Goal: Information Seeking & Learning: Compare options

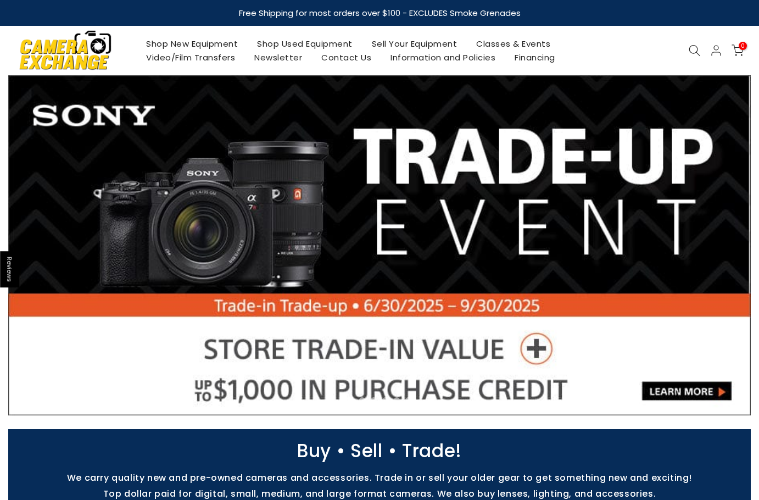
click at [691, 53] on use at bounding box center [695, 50] width 11 height 11
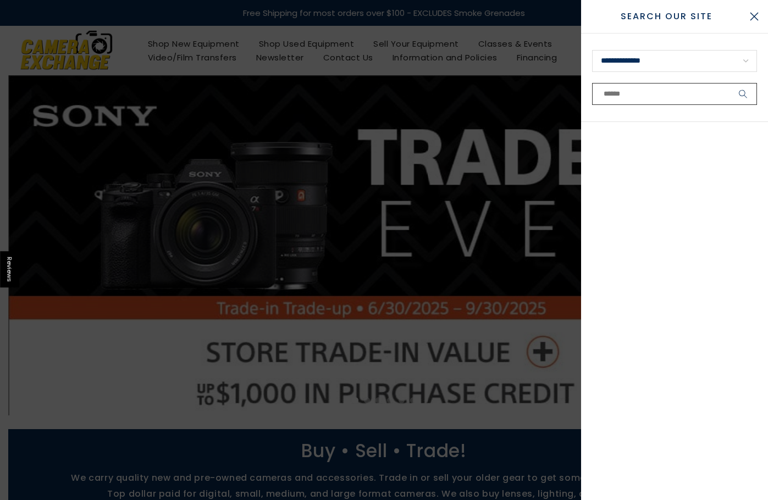
click at [682, 96] on input "text" at bounding box center [674, 94] width 165 height 22
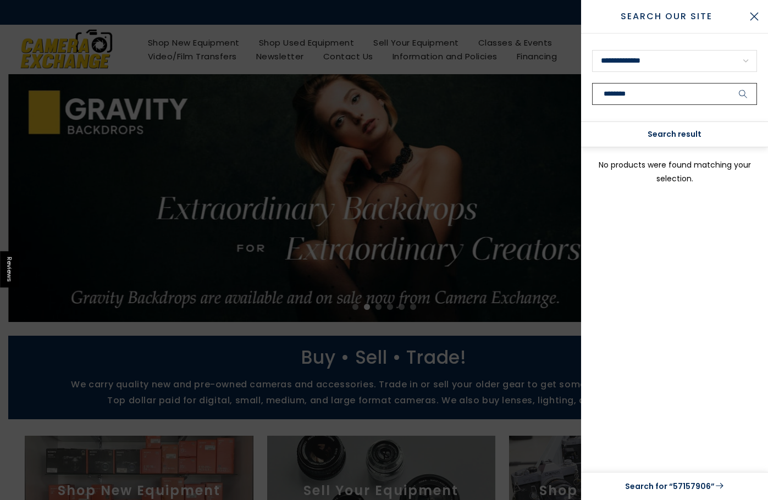
type input "********"
click at [729, 83] on button "submit" at bounding box center [742, 94] width 27 height 22
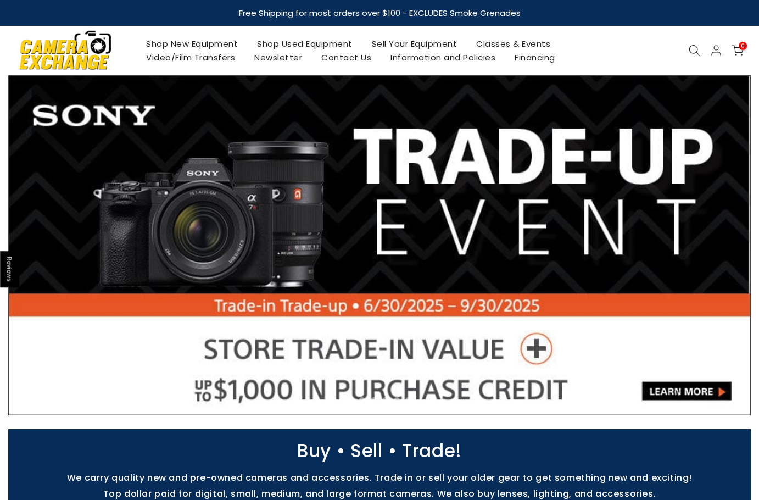
click at [699, 47] on icon at bounding box center [695, 51] width 12 height 12
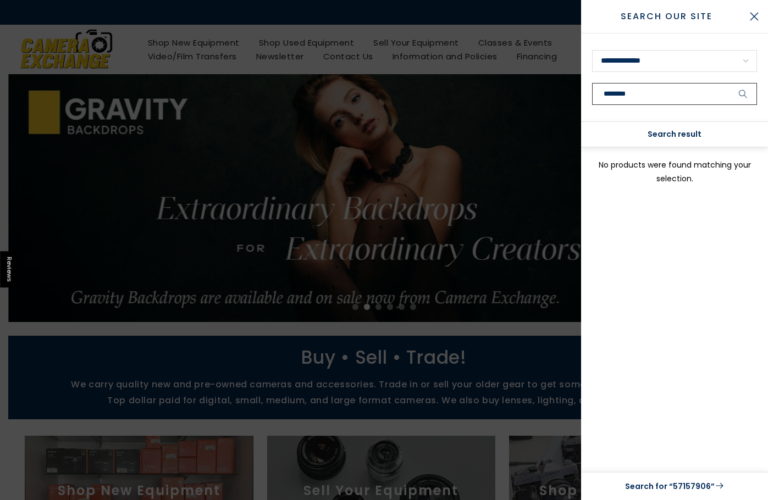
type input "********"
click at [729, 83] on button "submit" at bounding box center [742, 94] width 27 height 22
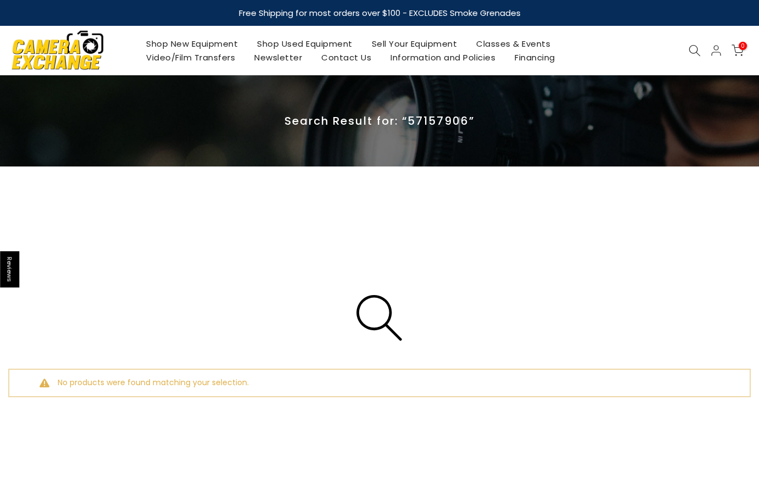
click at [326, 40] on link "Shop Used Equipment" at bounding box center [305, 44] width 115 height 14
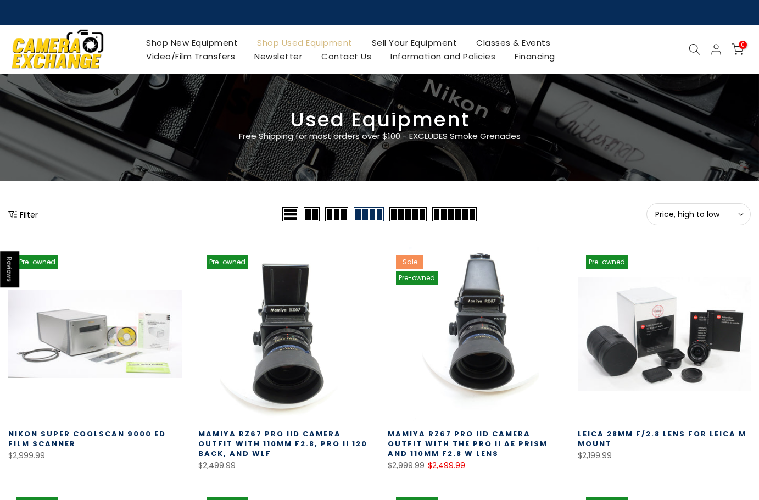
click at [682, 213] on span "Price, high to low" at bounding box center [698, 214] width 87 height 10
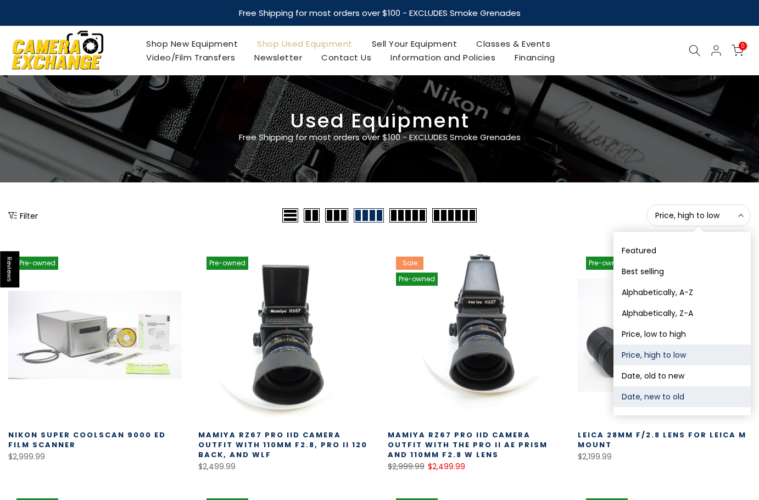
click at [659, 394] on button "Date, new to old" at bounding box center [682, 396] width 137 height 21
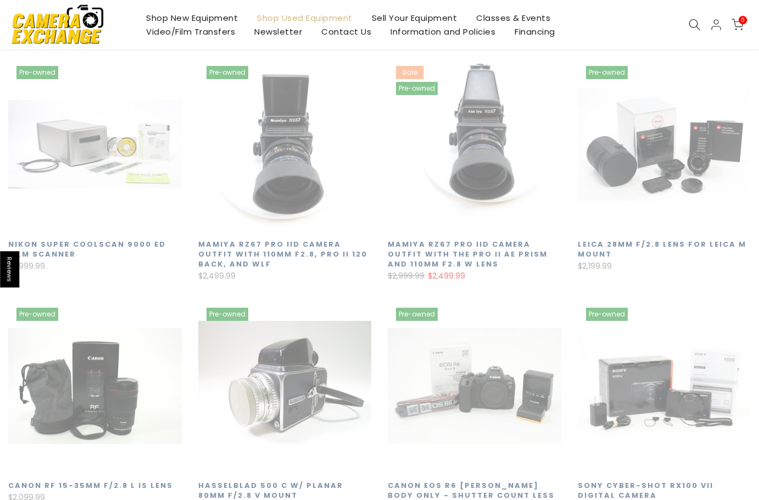
scroll to position [193, 0]
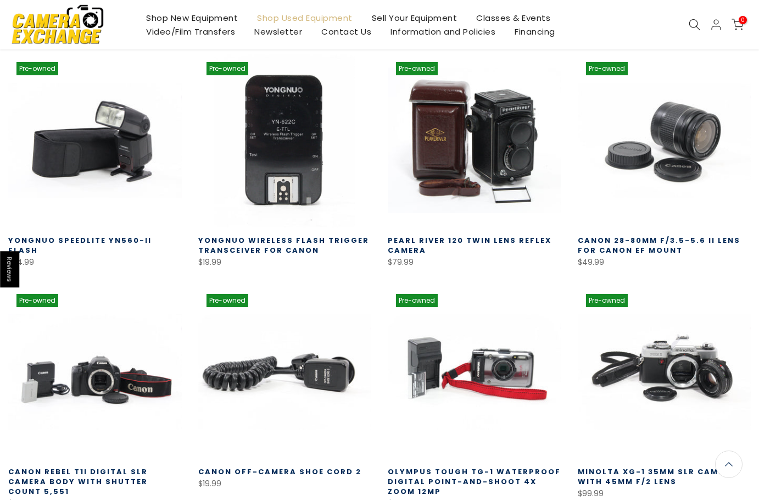
click at [273, 241] on link "Yongnuo Wireless Flash Trigger Transceiver for Canon" at bounding box center [283, 245] width 171 height 20
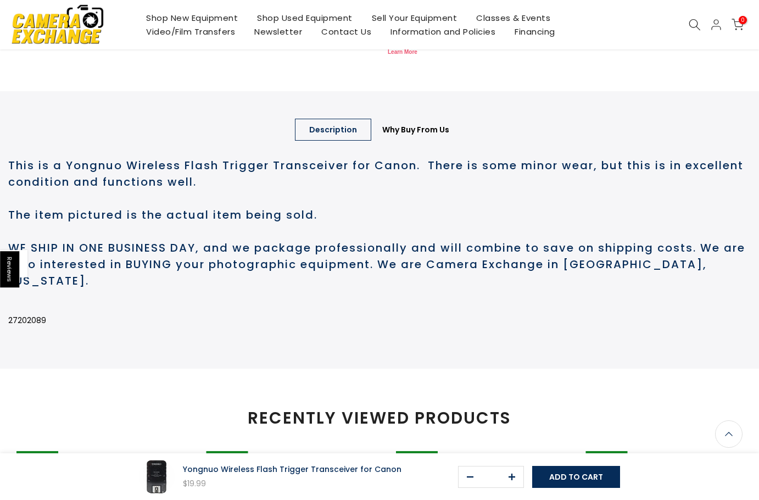
scroll to position [493, 0]
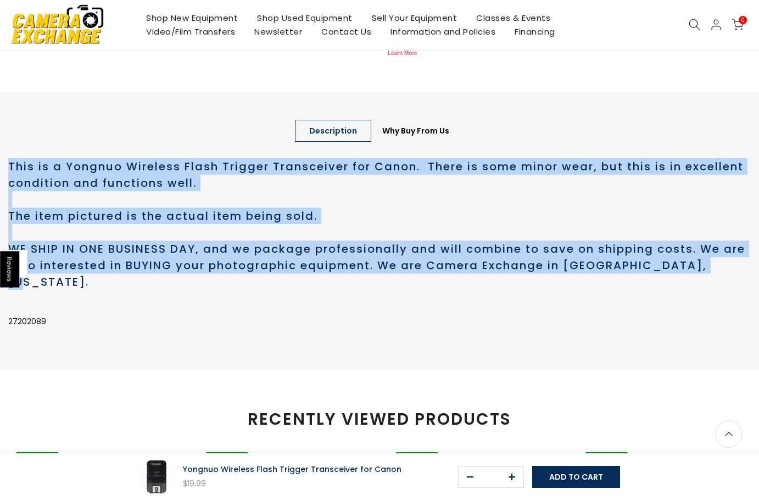
drag, startPoint x: 743, startPoint y: 310, endPoint x: -1, endPoint y: 209, distance: 750.2
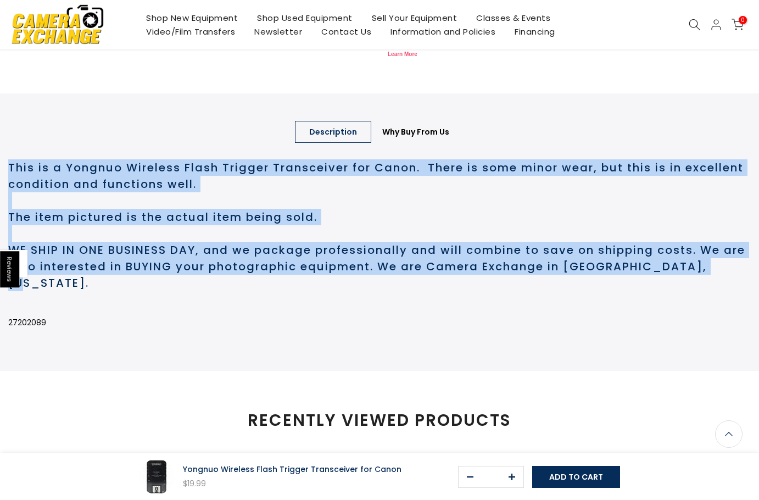
scroll to position [494, 0]
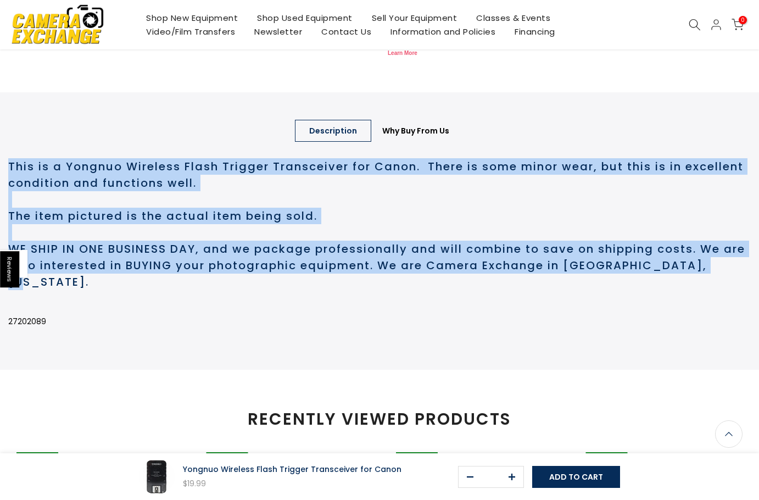
copy h2 "This is a Yongnuo Wireless Flash Trigger Transceiver for Canon. There is some m…"
click at [312, 17] on link "Shop Used Equipment" at bounding box center [305, 18] width 115 height 14
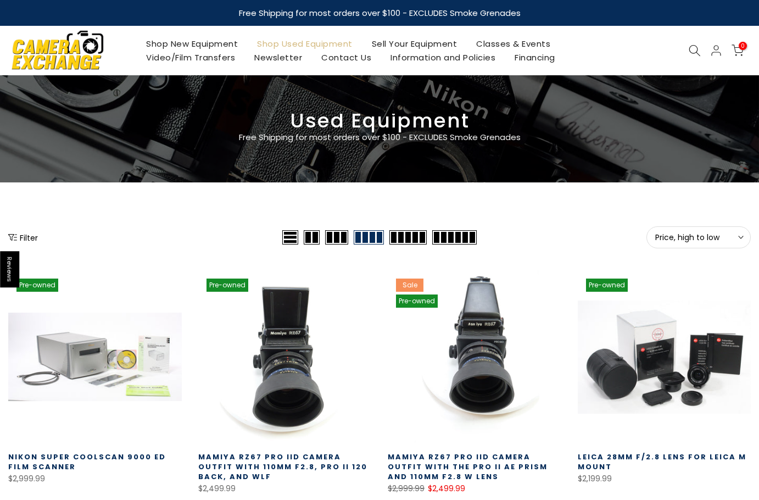
click at [718, 236] on span "Price, high to low" at bounding box center [698, 237] width 87 height 10
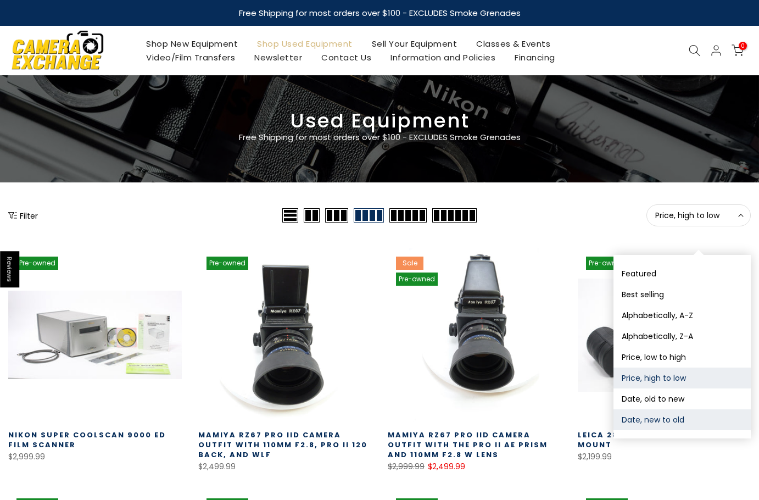
click at [662, 426] on button "Date, new to old" at bounding box center [682, 419] width 137 height 21
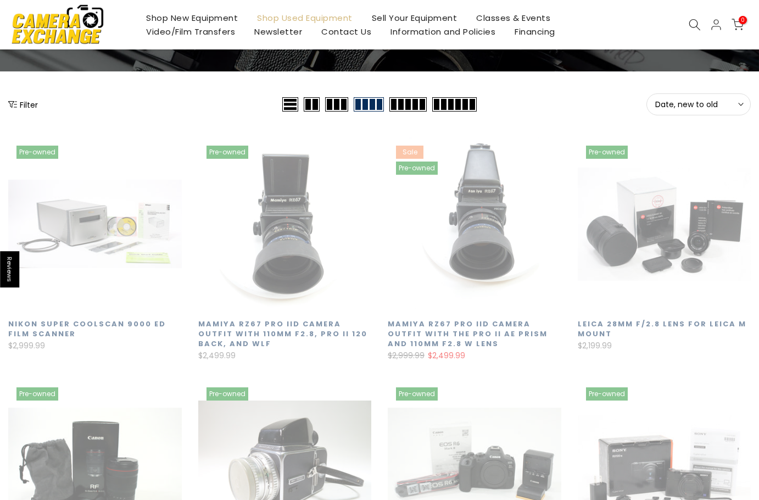
scroll to position [193, 0]
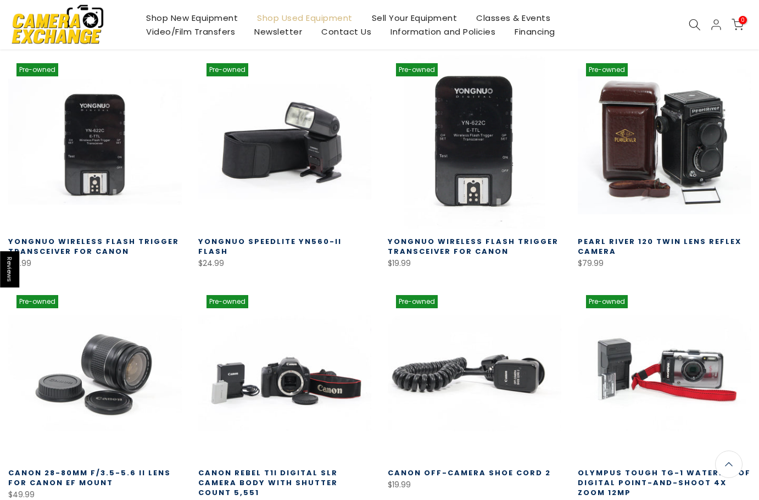
click at [43, 165] on link at bounding box center [95, 142] width 174 height 174
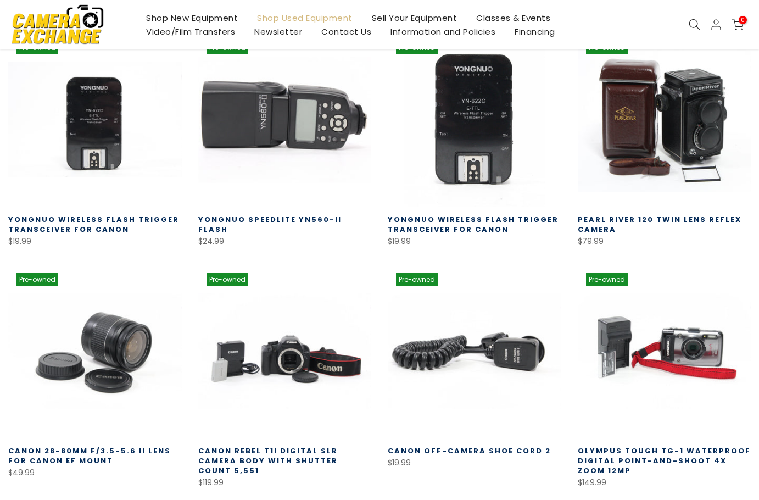
scroll to position [193, 0]
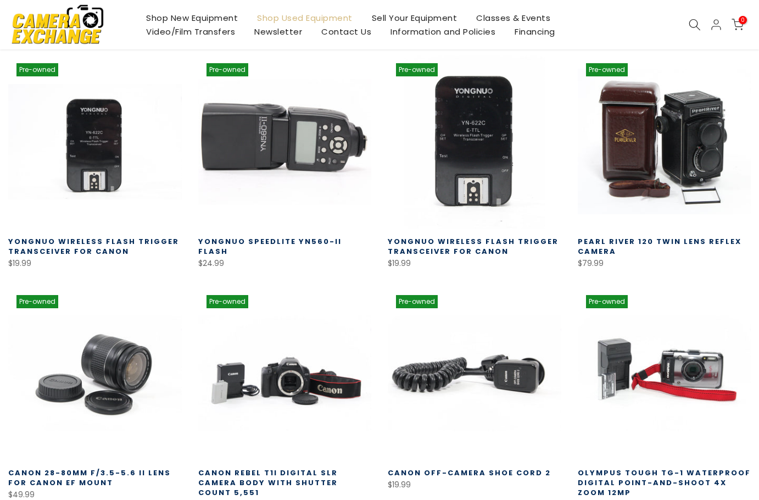
click at [300, 153] on link at bounding box center [285, 142] width 174 height 174
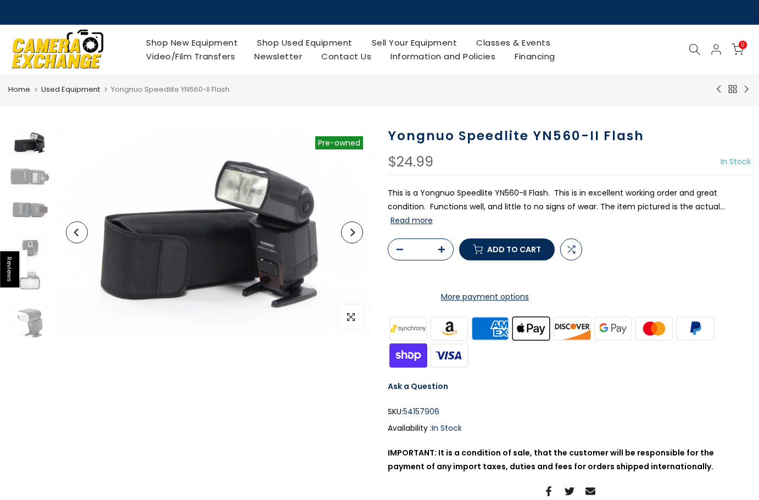
click at [498, 138] on h1 "Yongnuo Speedlite YN560-II Flash" at bounding box center [569, 136] width 363 height 16
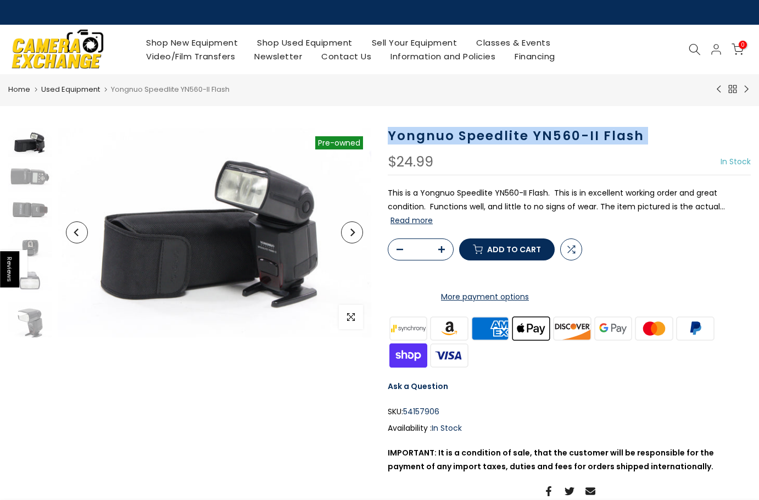
click at [498, 138] on h1 "Yongnuo Speedlite YN560-II Flash" at bounding box center [569, 136] width 363 height 16
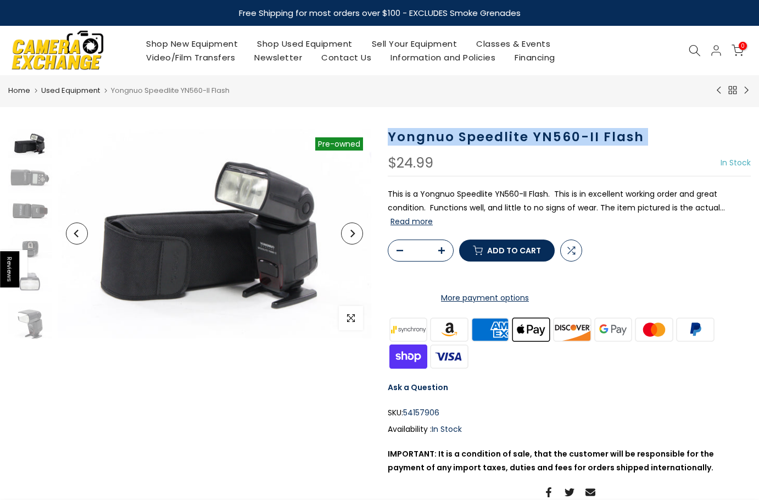
copy div "Yongnuo Speedlite YN560-II Flash"
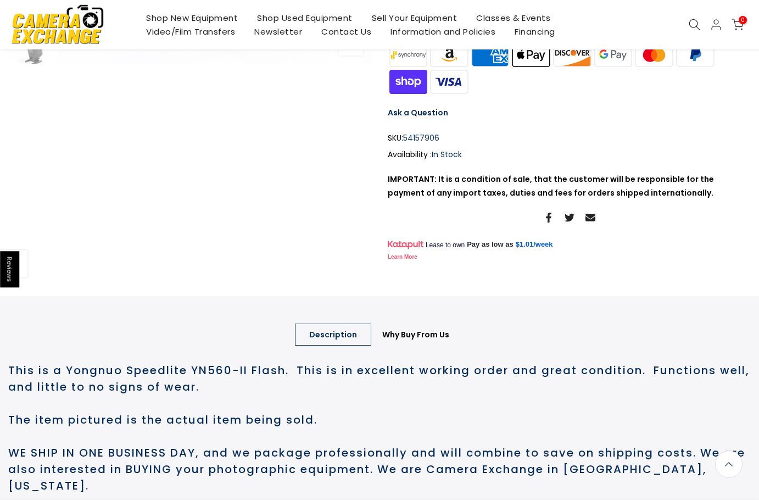
scroll to position [440, 0]
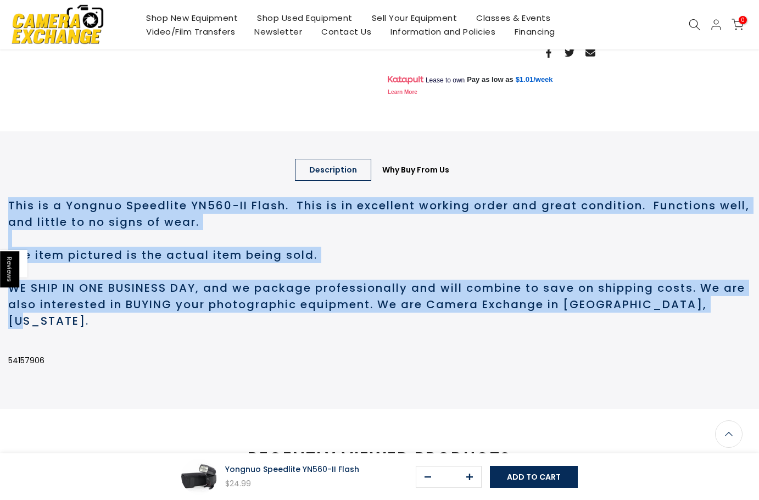
drag, startPoint x: 740, startPoint y: 348, endPoint x: -1, endPoint y: 241, distance: 747.9
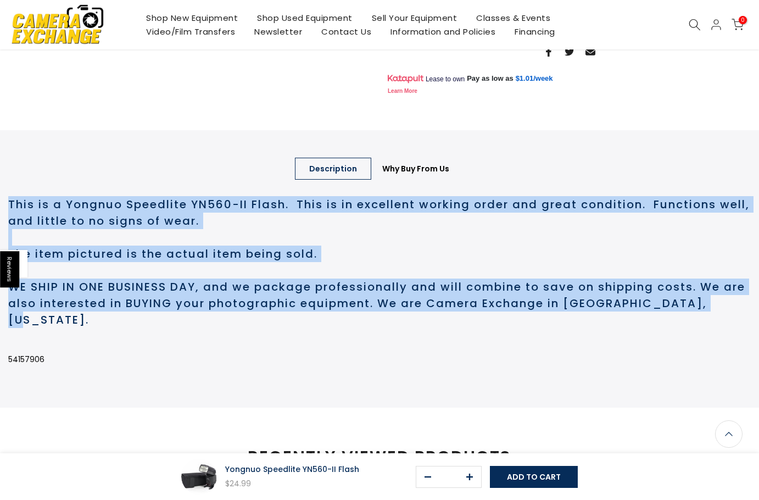
scroll to position [438, 0]
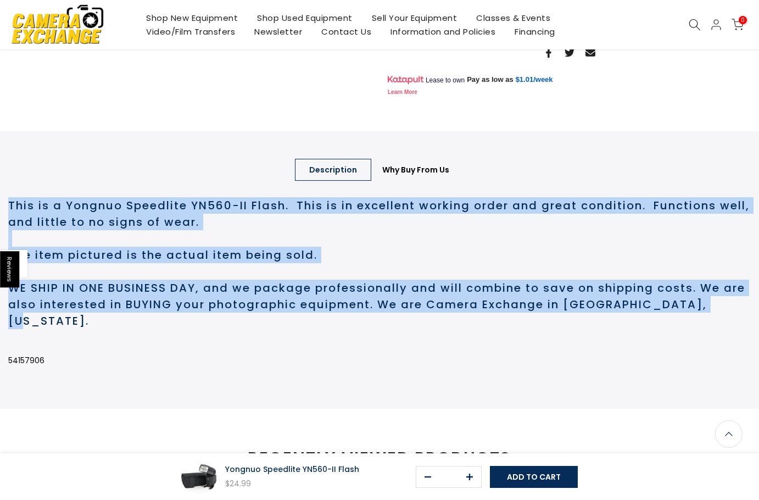
copy h2 "This is a Yongnuo Speedlite YN560-II Flash. This is in excellent working order …"
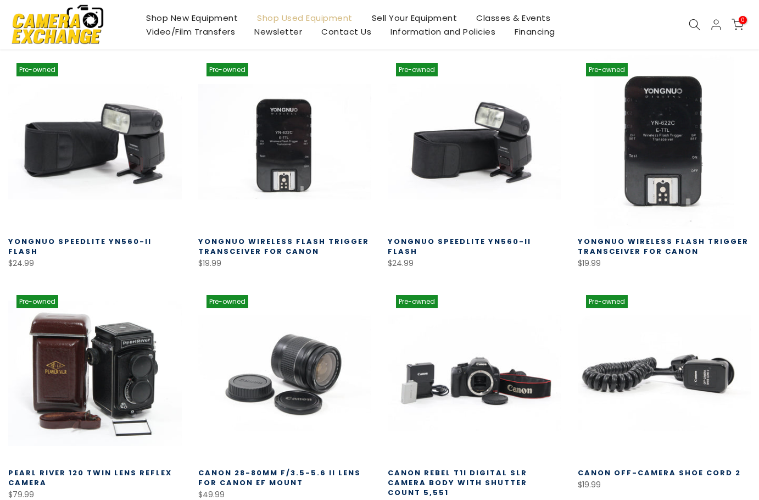
scroll to position [193, 0]
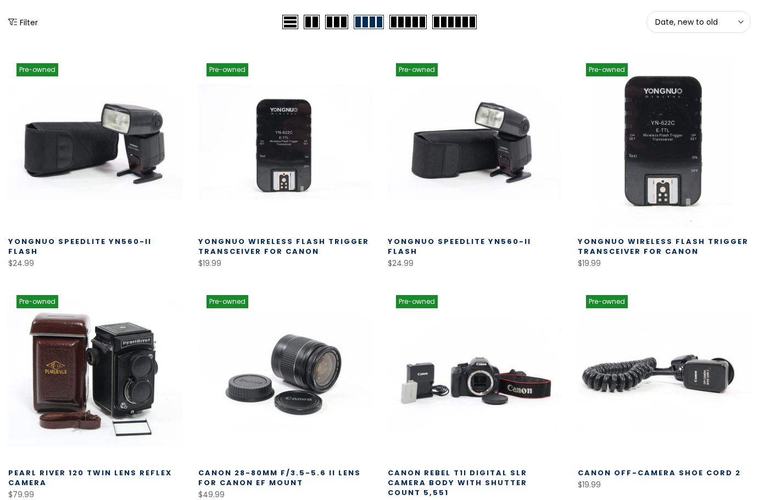
scroll to position [193, 0]
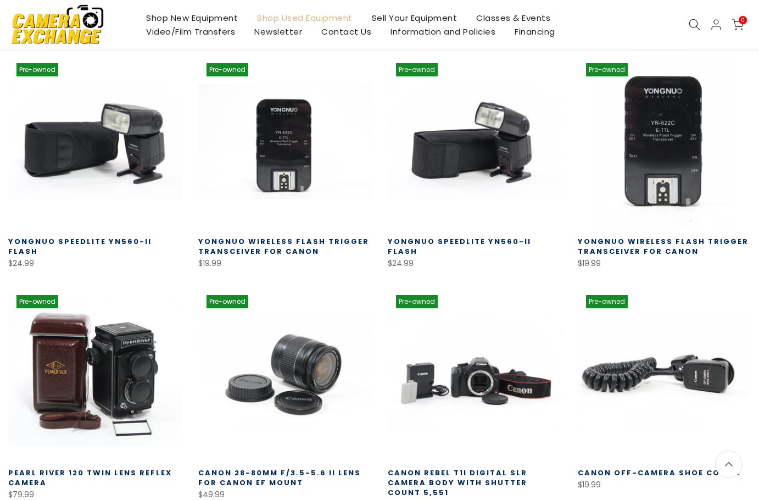
drag, startPoint x: 287, startPoint y: 174, endPoint x: 194, endPoint y: 10, distance: 188.2
click at [287, 174] on link at bounding box center [285, 142] width 174 height 174
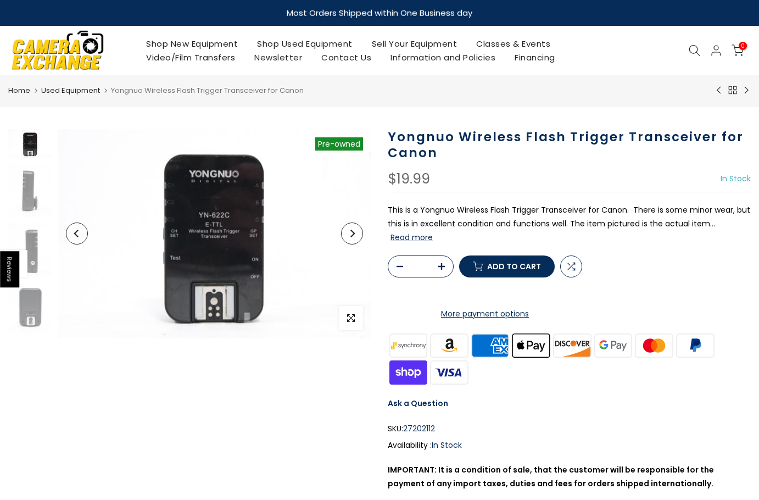
click at [464, 136] on h1 "Yongnuo Wireless Flash Trigger Transceiver for Canon" at bounding box center [569, 145] width 363 height 32
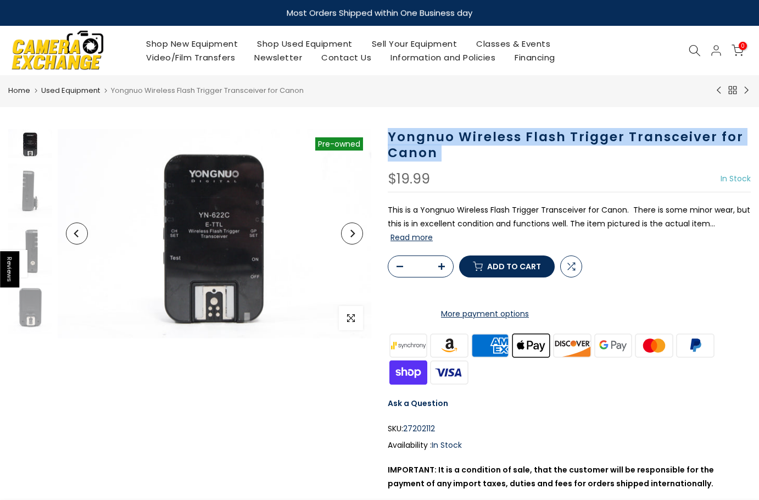
click at [464, 136] on h1 "Yongnuo Wireless Flash Trigger Transceiver for Canon" at bounding box center [569, 145] width 363 height 32
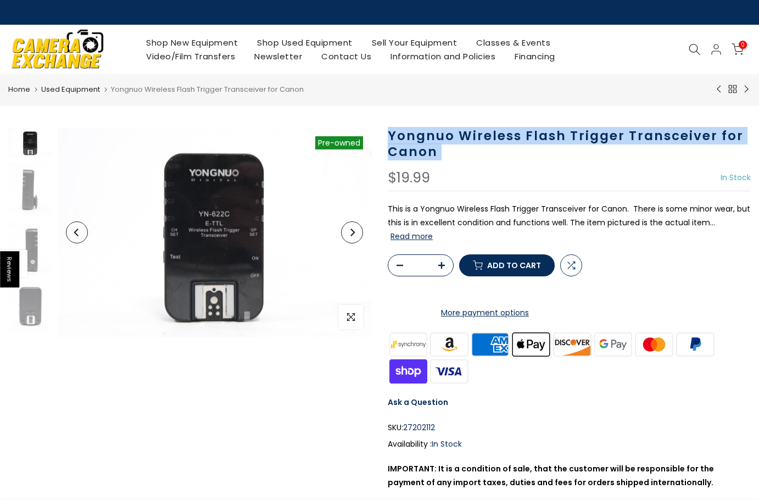
copy div "Yongnuo Wireless Flash Trigger Transceiver for Canon"
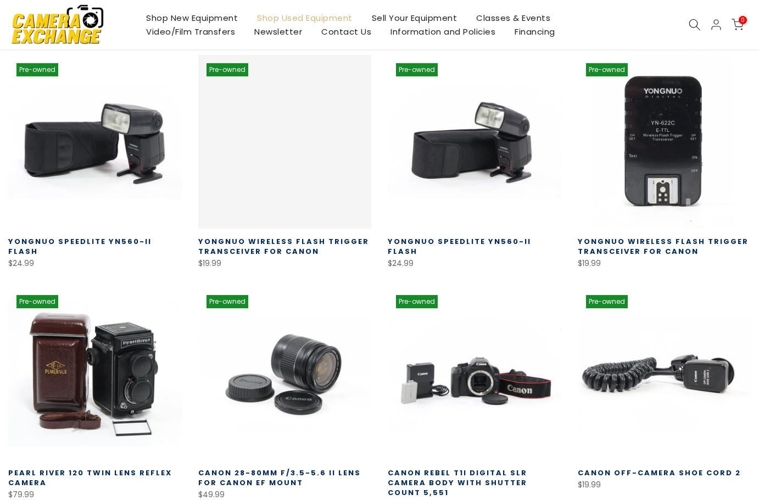
scroll to position [193, 0]
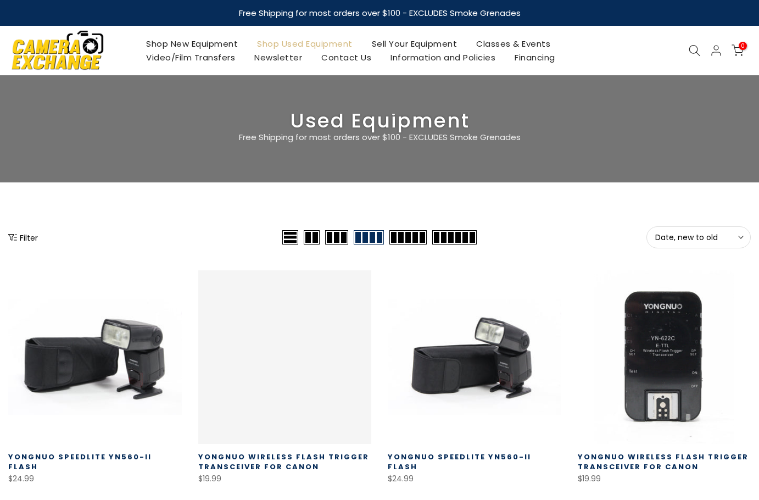
scroll to position [193, 0]
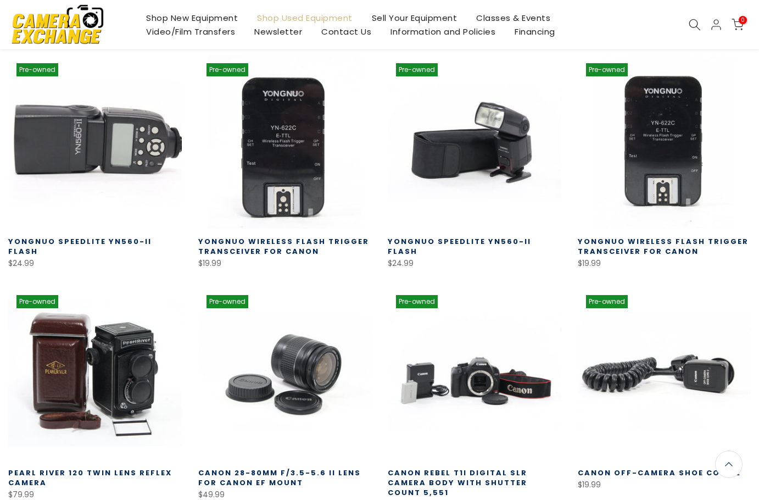
click at [73, 170] on link at bounding box center [95, 142] width 174 height 174
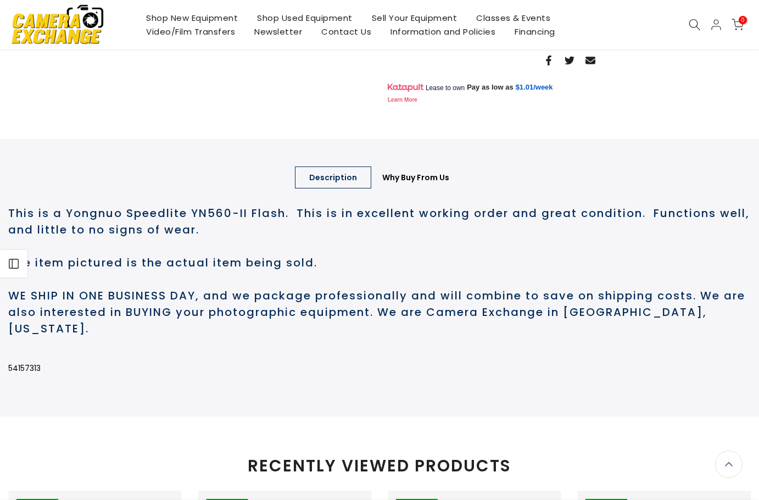
scroll to position [494, 0]
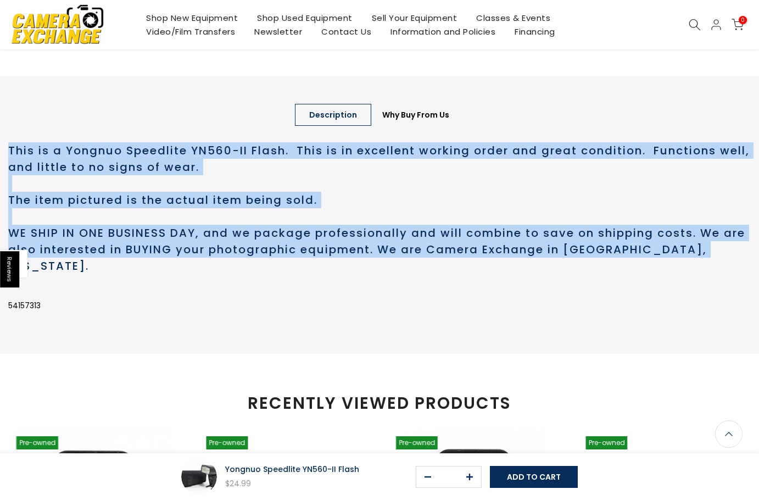
drag, startPoint x: 587, startPoint y: 260, endPoint x: 4, endPoint y: 203, distance: 585.2
click at [4, 203] on div "Description Why Buy From Us Description This is a Yongnuo Speedlite YN560-II Fl…" at bounding box center [379, 214] width 759 height 277
copy h2 "This is a Yongnuo Speedlite YN560-II Flash. This is in excellent working order …"
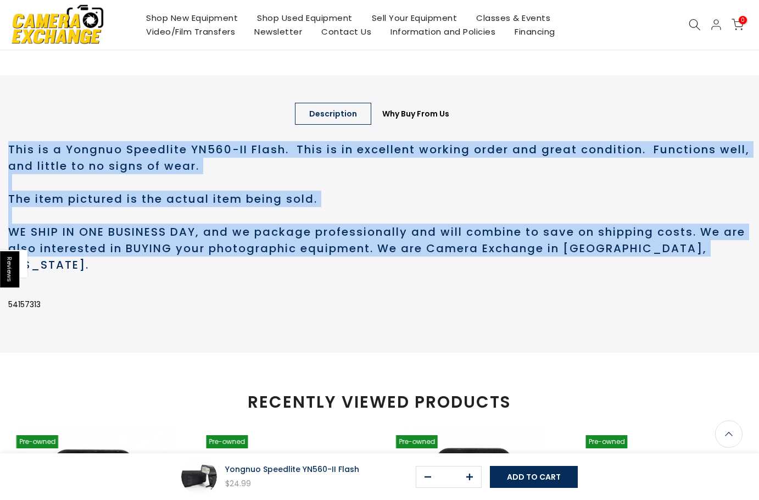
scroll to position [493, 0]
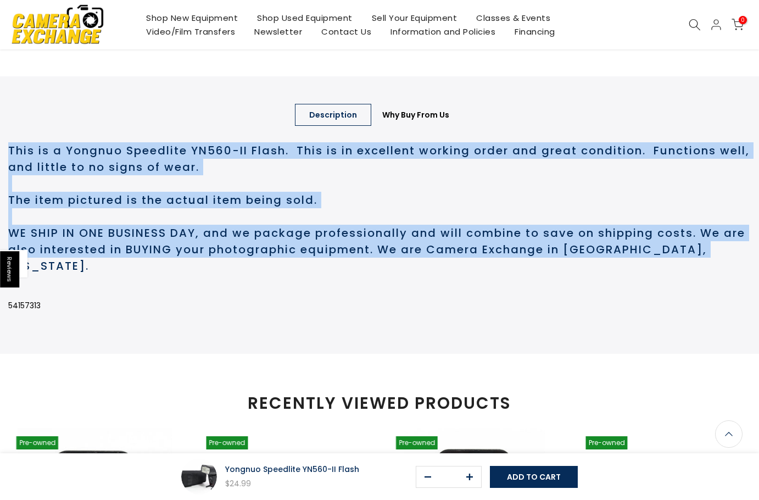
click at [181, 240] on h2 "This is a Yongnuo Speedlite YN560-II Flash. This is in excellent working order …" at bounding box center [379, 208] width 743 height 132
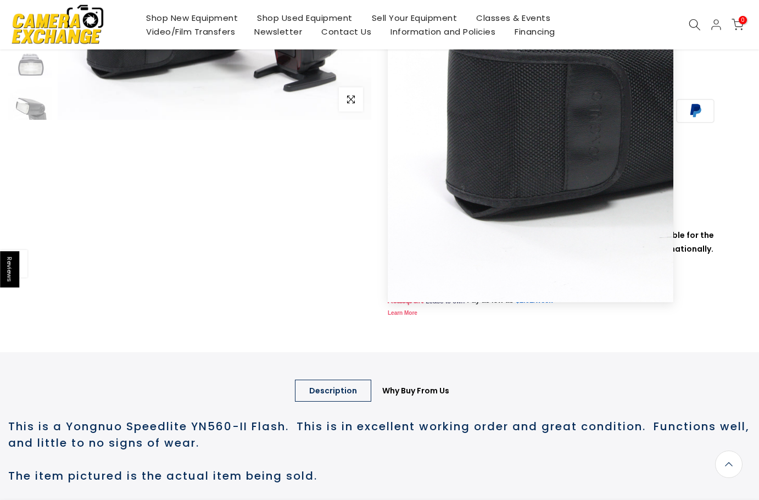
scroll to position [220, 0]
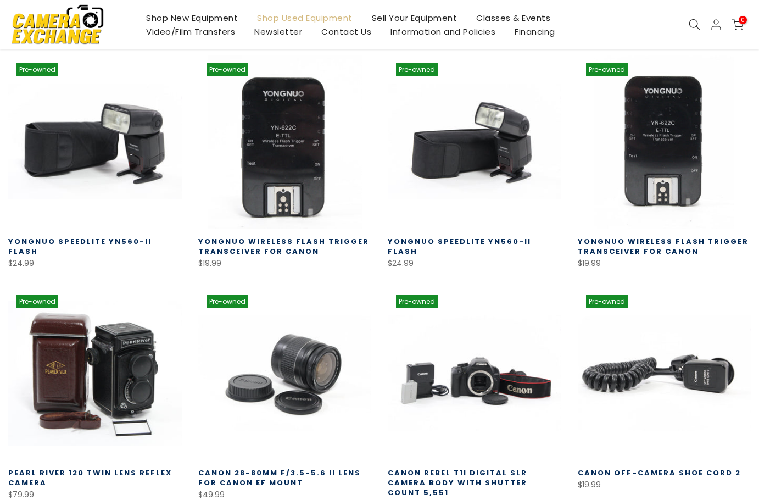
scroll to position [193, 0]
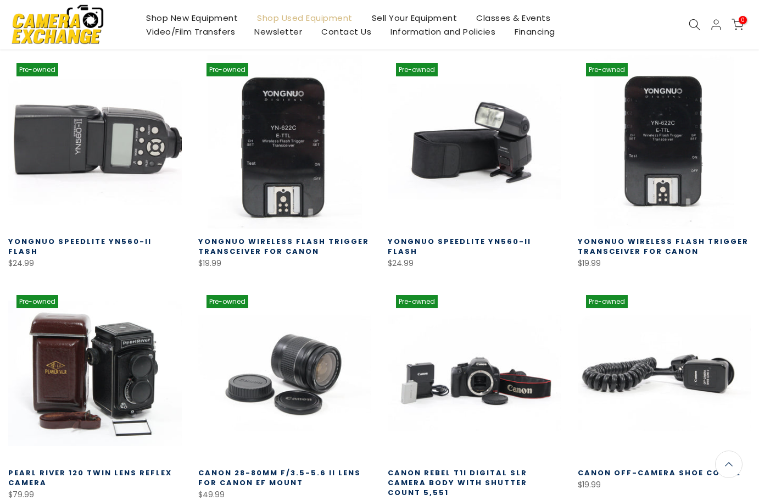
drag, startPoint x: 107, startPoint y: 159, endPoint x: 109, endPoint y: 165, distance: 6.4
click at [107, 159] on link at bounding box center [95, 142] width 174 height 174
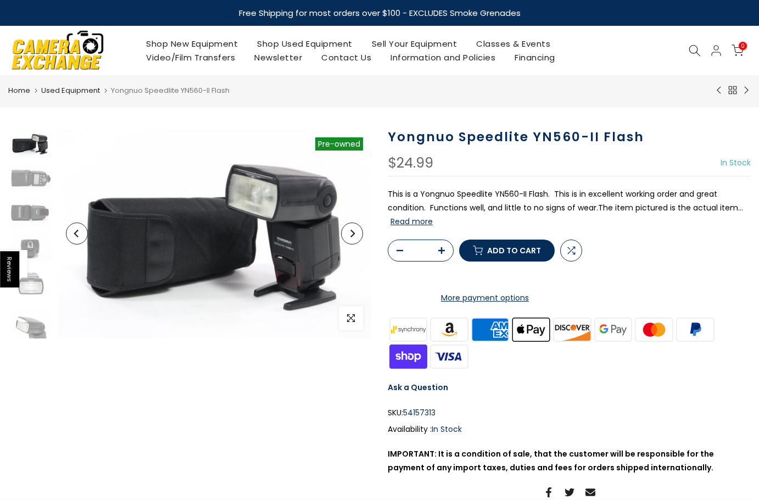
click at [458, 135] on h1 "Yongnuo Speedlite YN560-II Flash" at bounding box center [569, 137] width 363 height 16
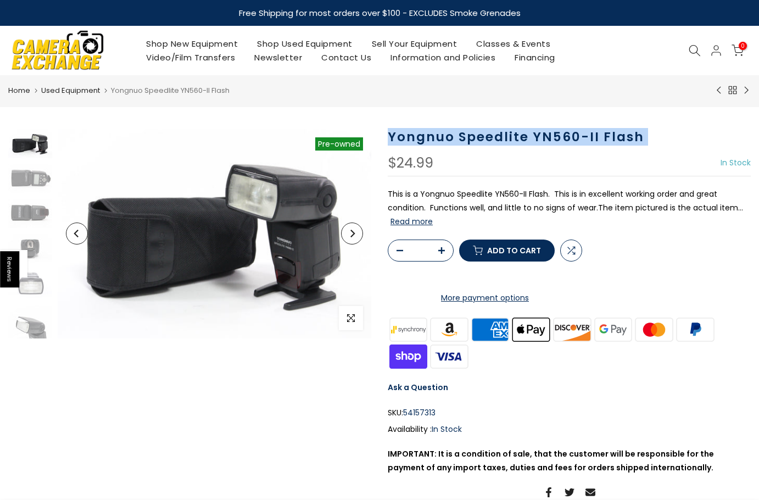
click at [458, 135] on h1 "Yongnuo Speedlite YN560-II Flash" at bounding box center [569, 137] width 363 height 16
copy div "Yongnuo Speedlite YN560-II Flash"
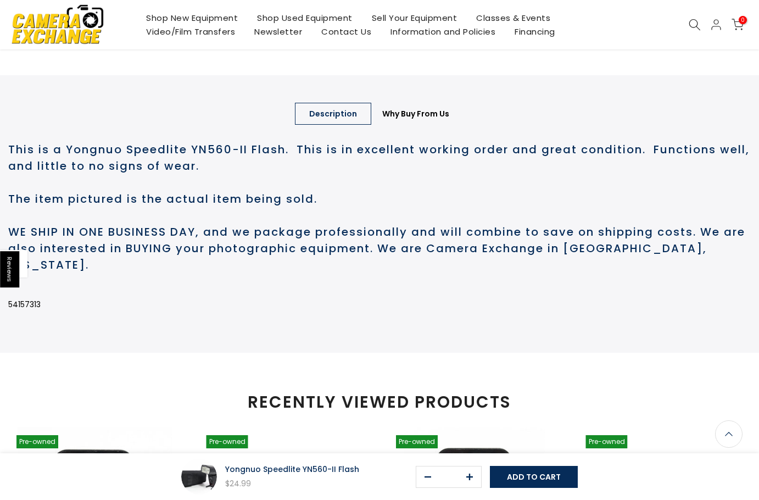
scroll to position [493, 0]
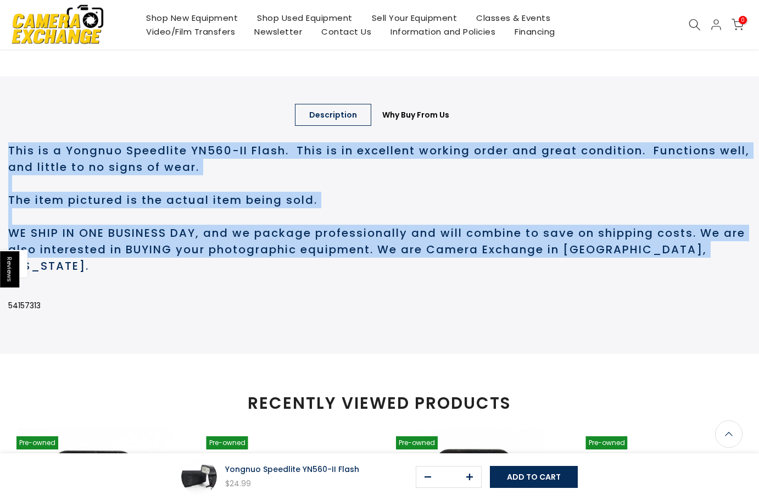
drag, startPoint x: 738, startPoint y: 291, endPoint x: 8, endPoint y: 185, distance: 737.3
click at [8, 185] on div "This is a Yongnuo Speedlite YN560-II Flash. This is in excellent working order …" at bounding box center [379, 233] width 743 height 209
copy h2 "This is a Yongnuo Speedlite YN560-II Flash. This is in excellent working order …"
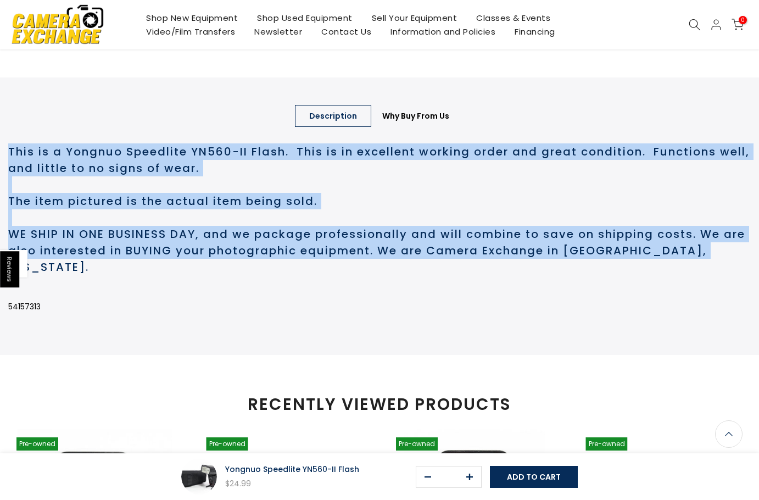
scroll to position [494, 0]
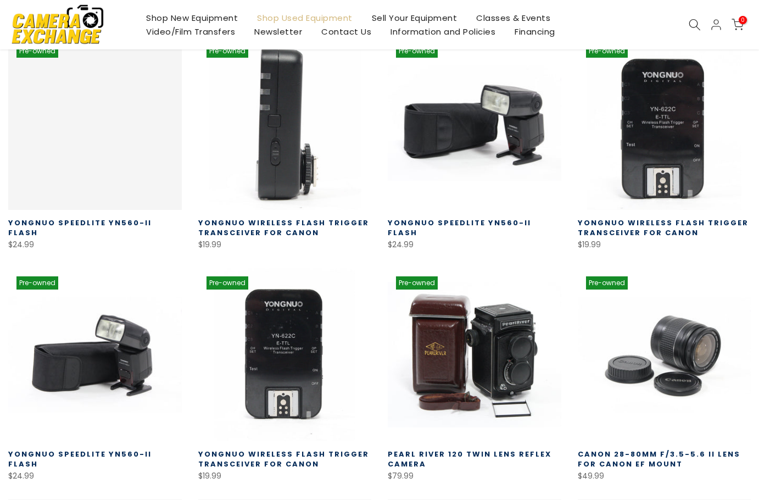
scroll to position [190, 0]
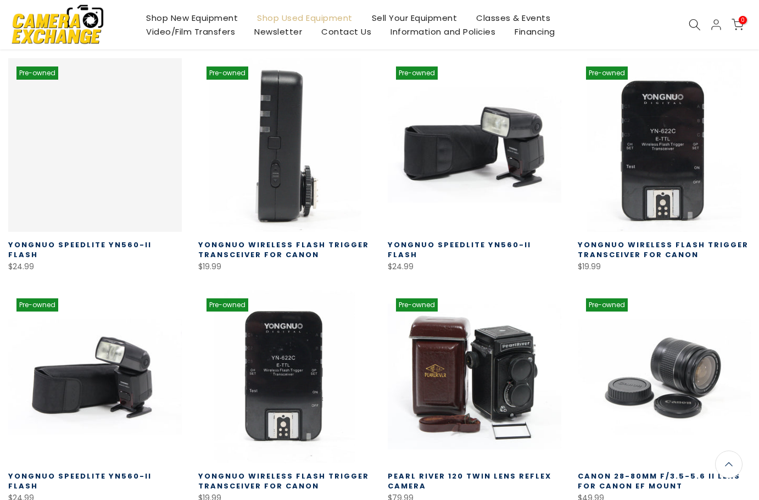
click at [297, 153] on link at bounding box center [285, 145] width 174 height 174
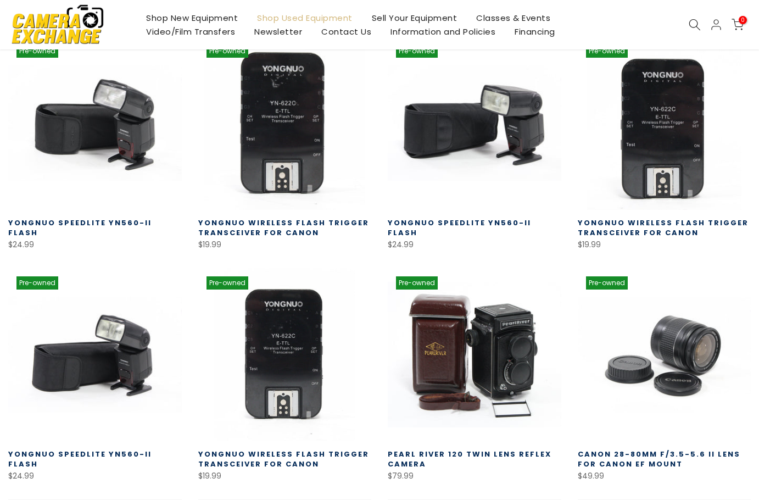
scroll to position [190, 0]
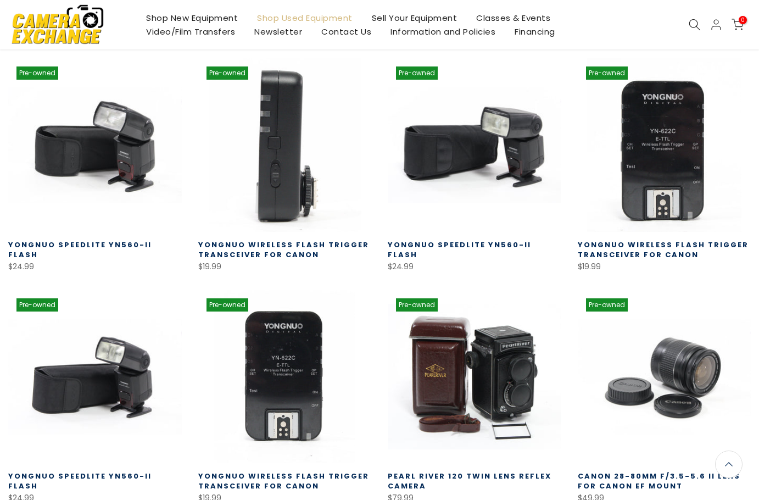
click at [309, 157] on link at bounding box center [285, 145] width 174 height 174
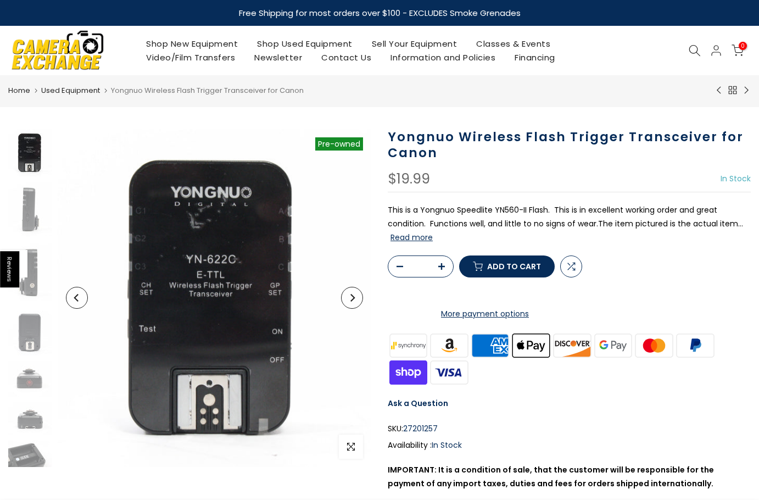
click at [492, 134] on h1 "Yongnuo Wireless Flash Trigger Transceiver for Canon" at bounding box center [569, 145] width 363 height 32
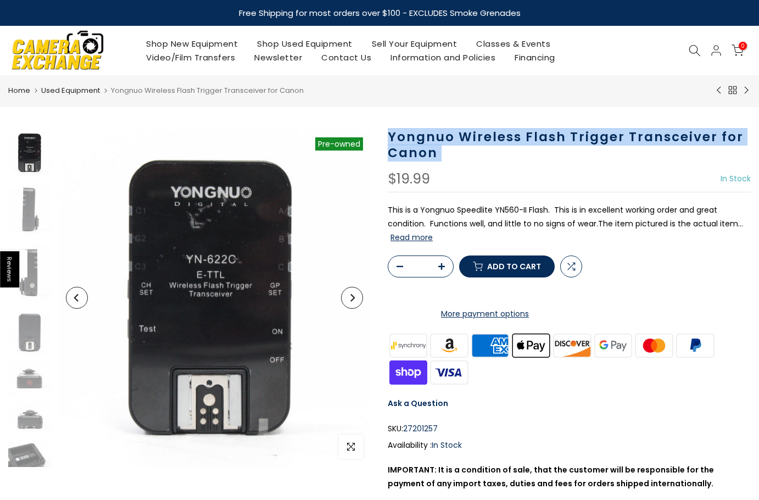
click at [492, 134] on h1 "Yongnuo Wireless Flash Trigger Transceiver for Canon" at bounding box center [569, 145] width 363 height 32
copy div "Yongnuo Wireless Flash Trigger Transceiver for Canon"
click at [284, 45] on link "Shop Used Equipment" at bounding box center [305, 44] width 115 height 14
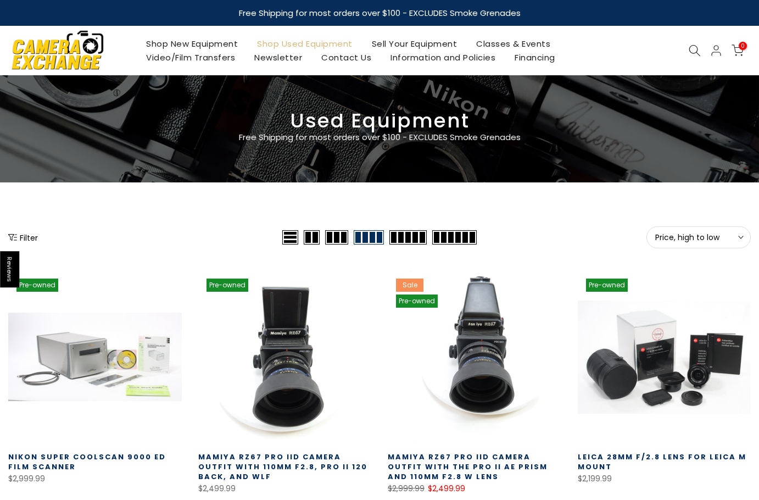
click at [677, 239] on span "Price, high to low" at bounding box center [698, 237] width 87 height 10
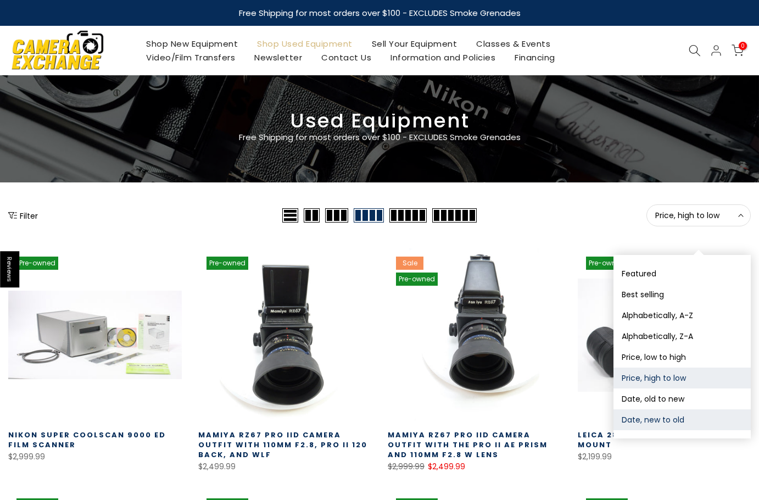
click at [677, 417] on button "Date, new to old" at bounding box center [682, 419] width 137 height 21
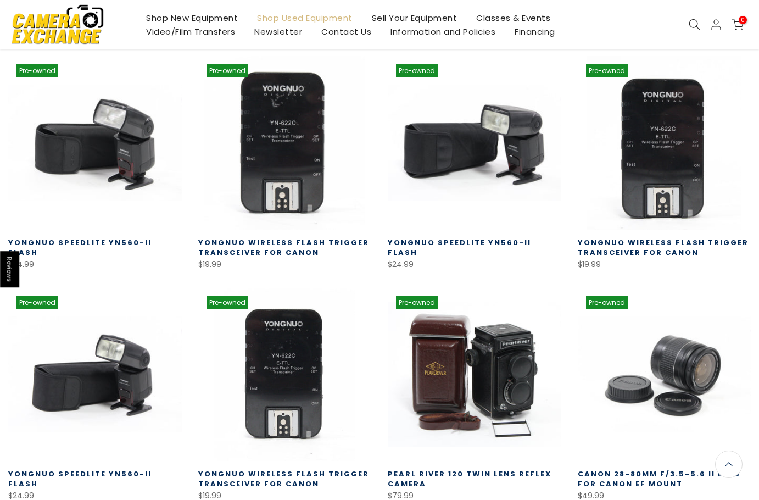
scroll to position [193, 0]
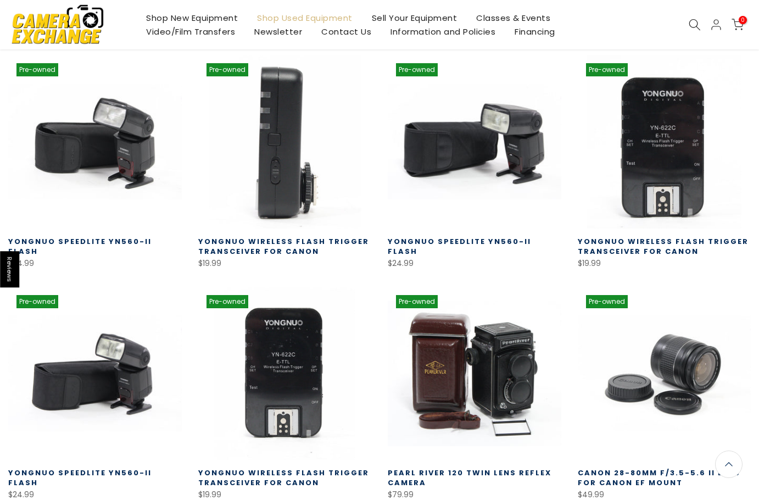
click at [280, 152] on link at bounding box center [285, 142] width 174 height 174
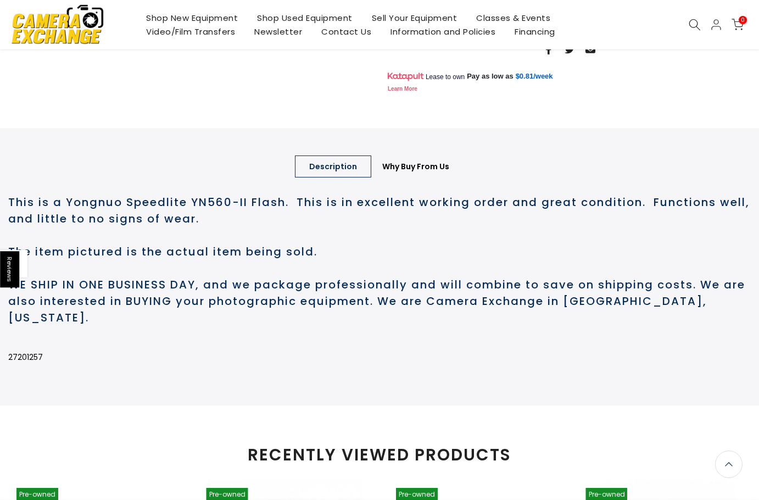
scroll to position [549, 0]
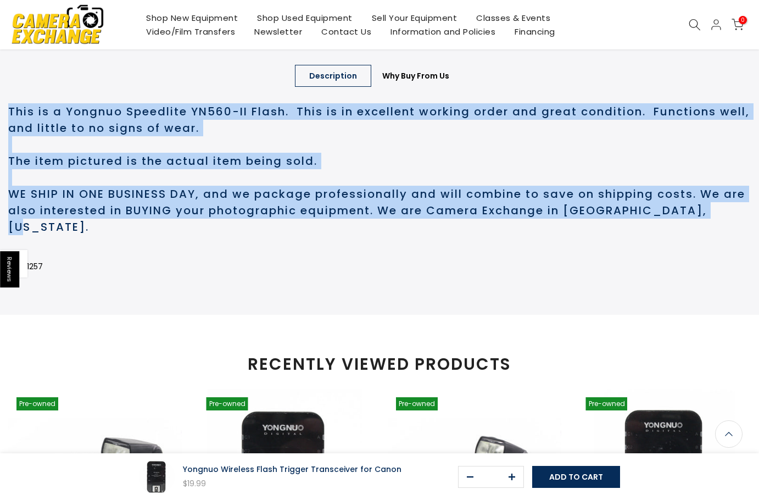
drag, startPoint x: 738, startPoint y: 251, endPoint x: 1, endPoint y: 144, distance: 744.4
click at [1, 144] on div "Description Why Buy From Us Description This is a Yongnuo Speedlite YN560-II Fl…" at bounding box center [379, 175] width 759 height 277
copy h2 "This is a Yongnuo Speedlite YN560-II Flash. This is in excellent working order …"
drag, startPoint x: 188, startPoint y: 168, endPoint x: 171, endPoint y: 177, distance: 19.4
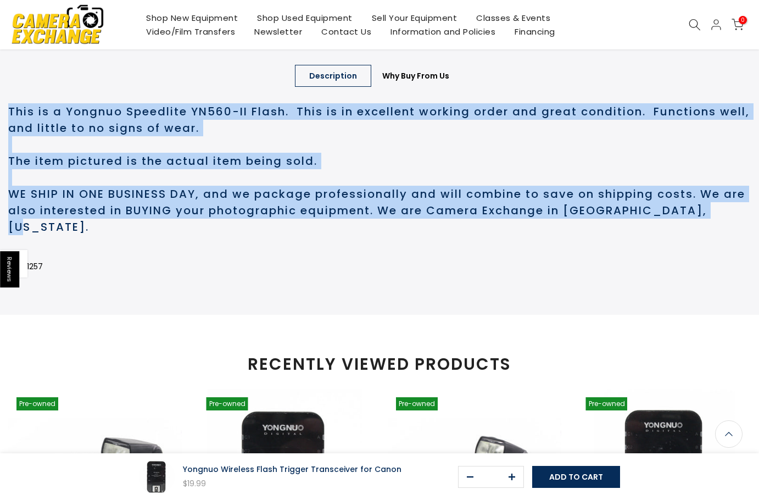
click at [168, 166] on h2 "This is a Yongnuo Speedlite YN560-II Flash. This is in excellent working order …" at bounding box center [379, 169] width 743 height 132
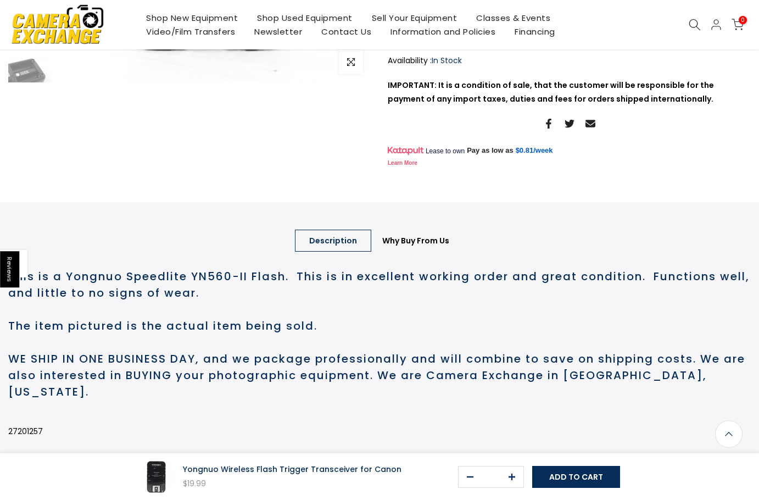
scroll to position [549, 0]
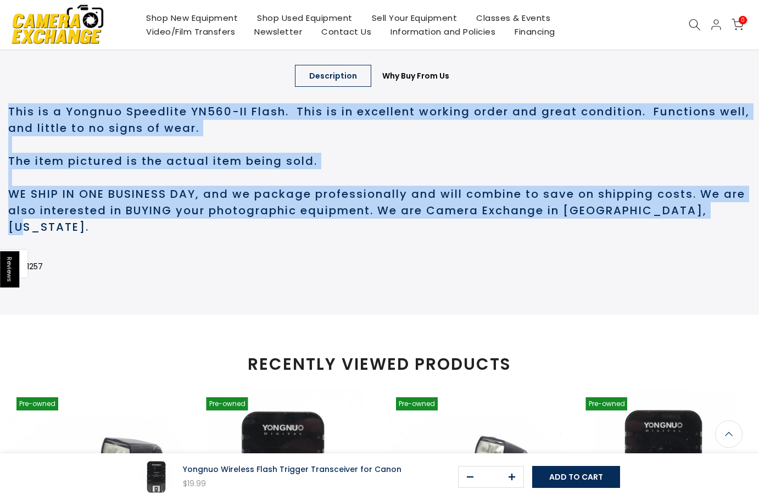
drag, startPoint x: 737, startPoint y: 257, endPoint x: 6, endPoint y: 144, distance: 739.4
click at [6, 144] on div "Description Why Buy From Us Description This is a Yongnuo Speedlite YN560-II Fl…" at bounding box center [379, 175] width 759 height 277
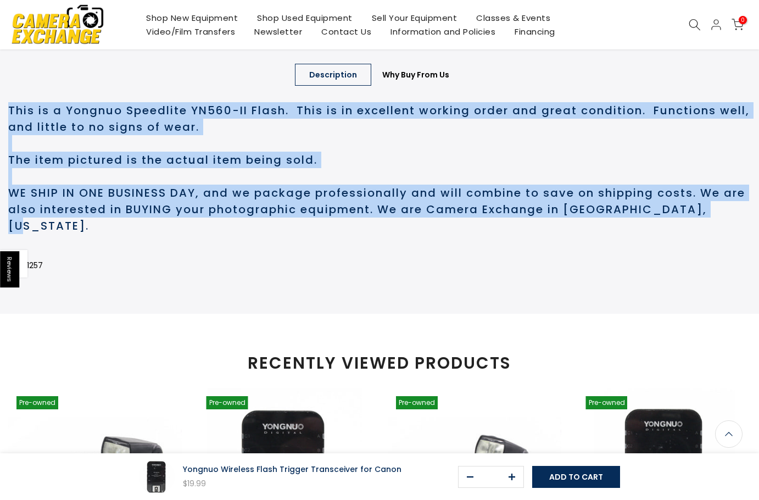
scroll to position [548, 0]
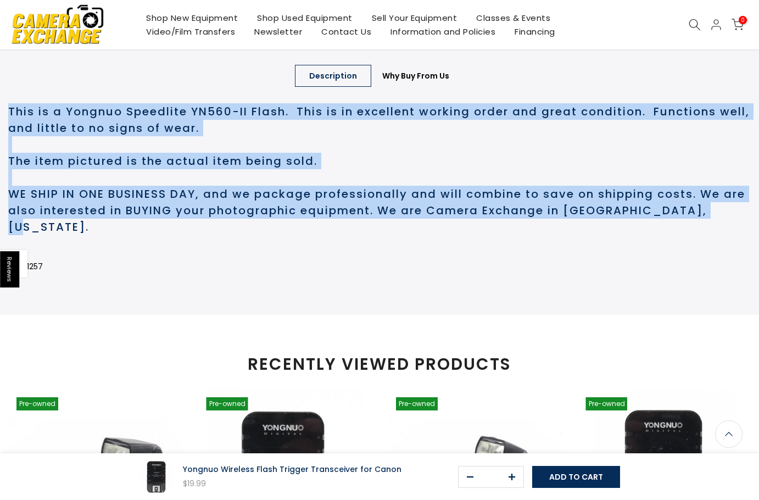
copy h2 "This is a Yongnuo Speedlite YN560-II Flash. This is in excellent working order …"
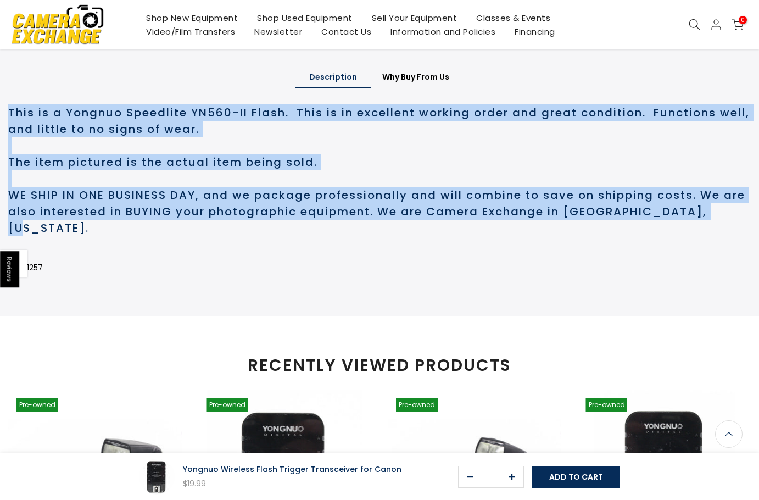
scroll to position [549, 0]
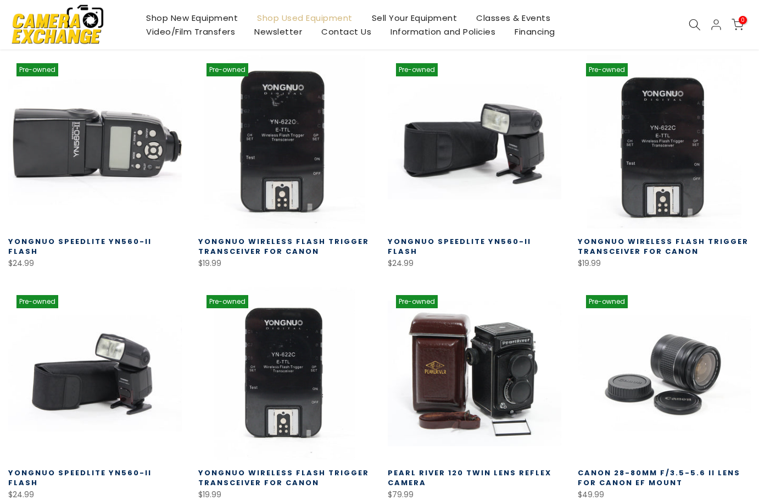
click at [108, 163] on link at bounding box center [95, 142] width 174 height 174
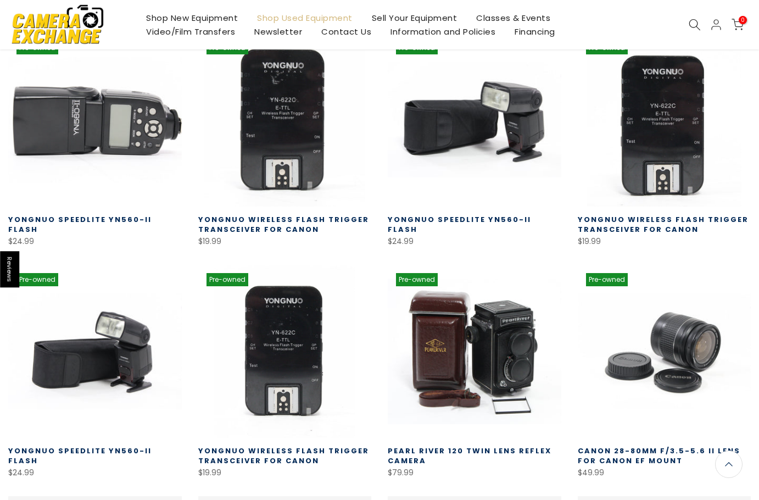
scroll to position [193, 0]
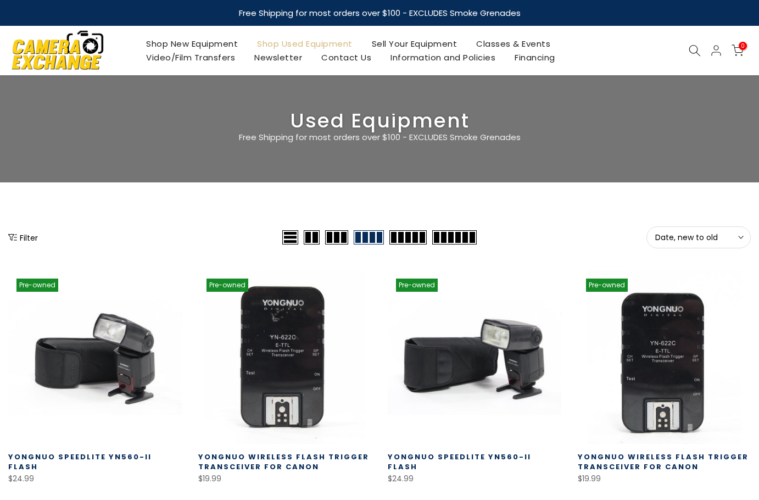
click at [282, 270] on link at bounding box center [285, 357] width 174 height 174
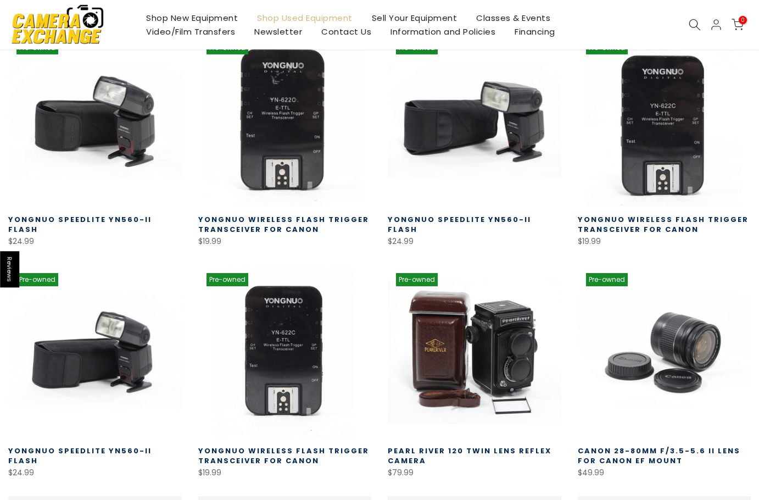
scroll to position [193, 0]
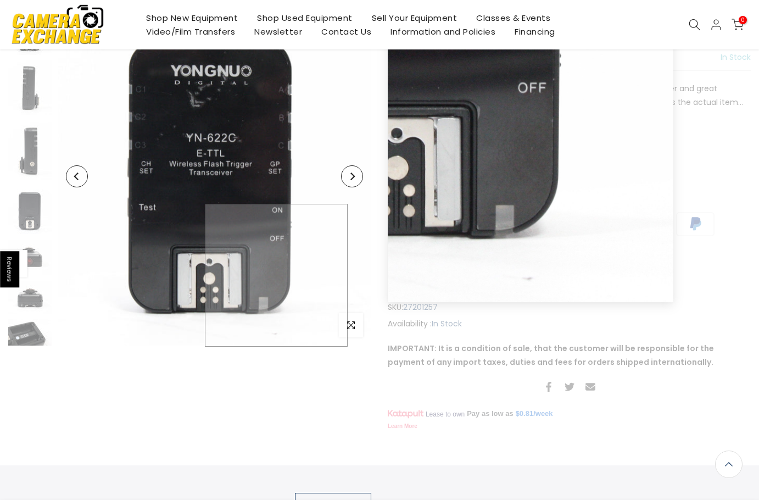
scroll to position [54, 0]
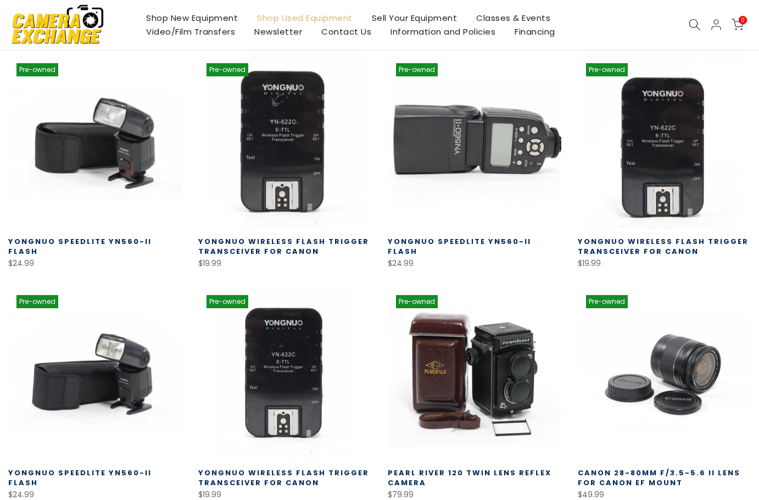
scroll to position [193, 0]
click at [496, 148] on link at bounding box center [475, 142] width 174 height 174
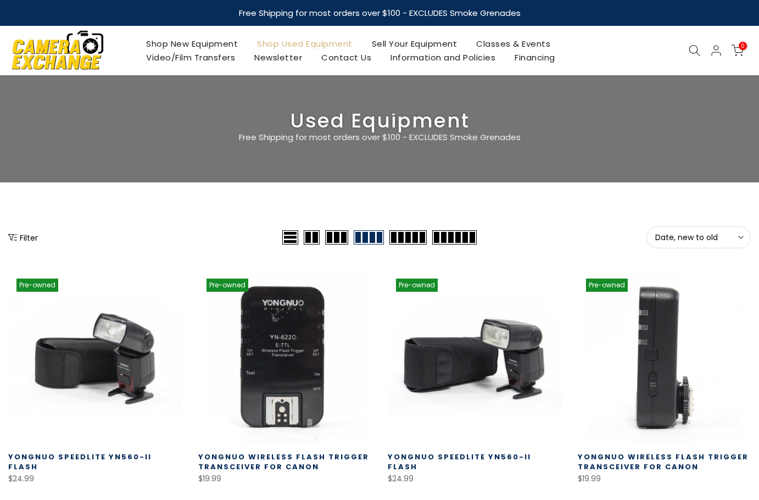
scroll to position [193, 0]
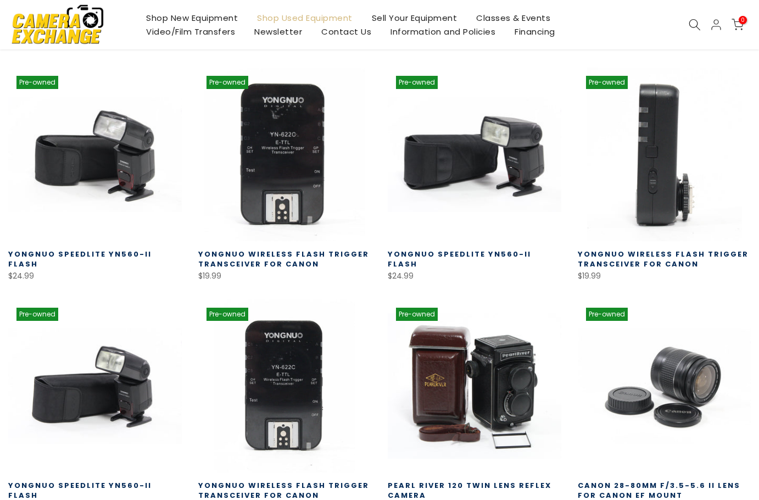
click at [643, 137] on link at bounding box center [665, 155] width 174 height 174
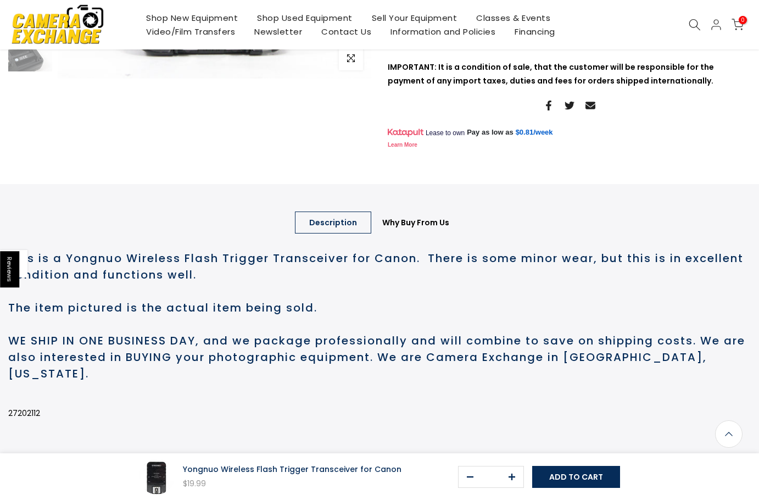
scroll to position [494, 0]
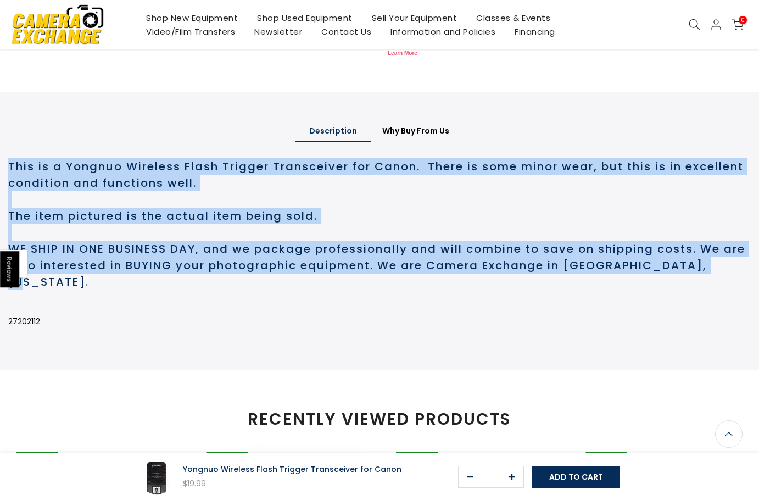
drag, startPoint x: 739, startPoint y: 308, endPoint x: 8, endPoint y: 207, distance: 738.2
click at [8, 207] on div "Description Why Buy From Us Description This is a Yongnuo Wireless Flash Trigge…" at bounding box center [379, 230] width 759 height 277
copy h2 "This is a Yongnuo Wireless Flash Trigger Transceiver for Canon. There is some m…"
click at [82, 232] on h2 "This is a Yongnuo Wireless Flash Trigger Transceiver for Canon. There is some m…" at bounding box center [379, 224] width 743 height 132
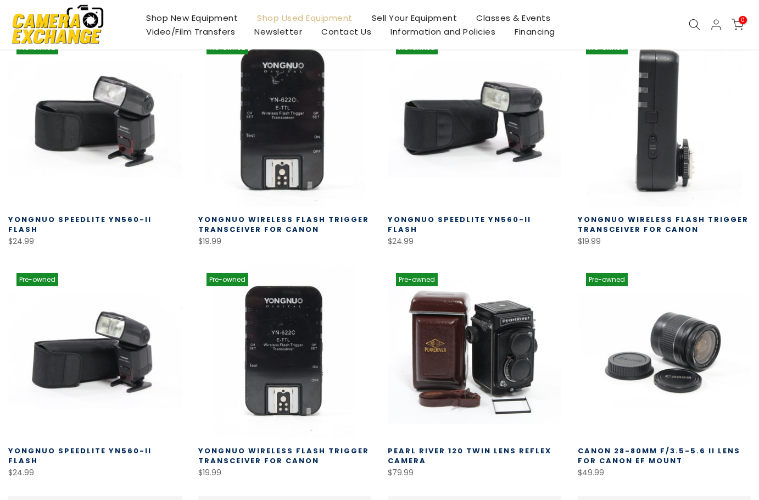
scroll to position [193, 0]
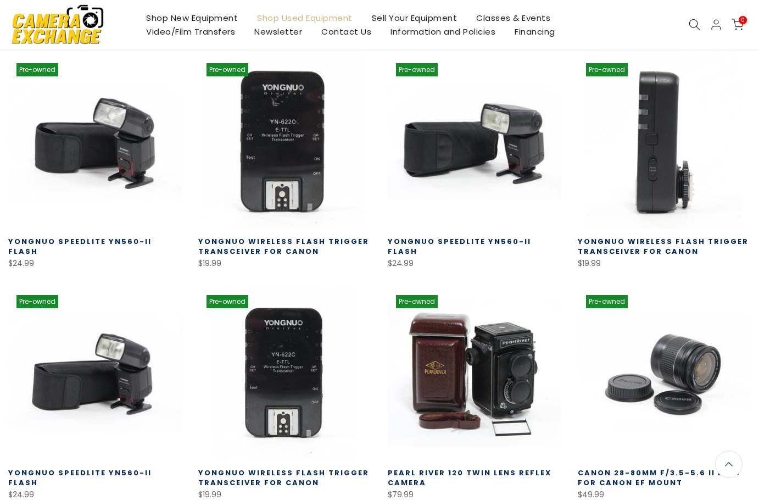
click at [681, 154] on link at bounding box center [665, 142] width 174 height 174
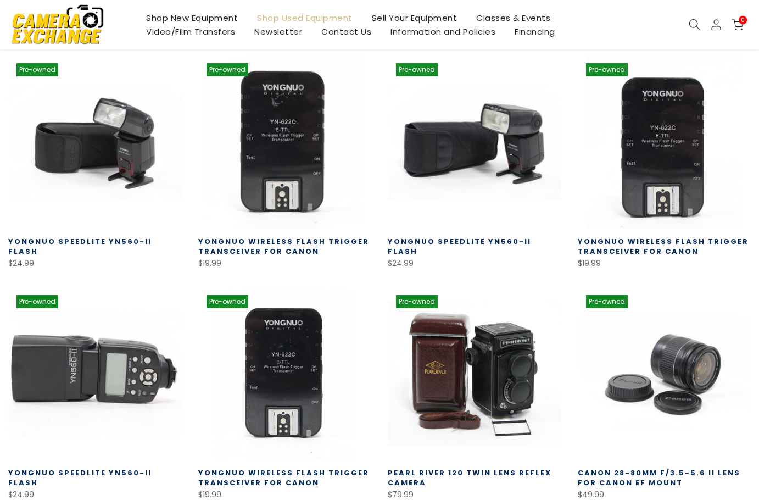
scroll to position [193, 0]
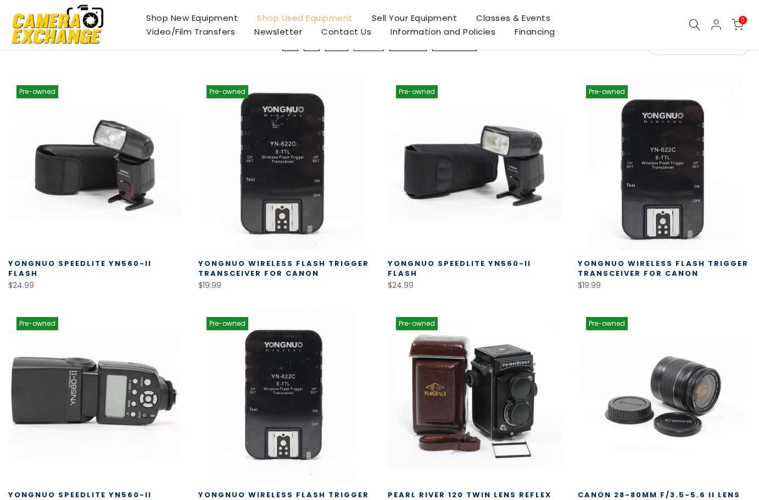
click at [99, 367] on link at bounding box center [95, 396] width 174 height 174
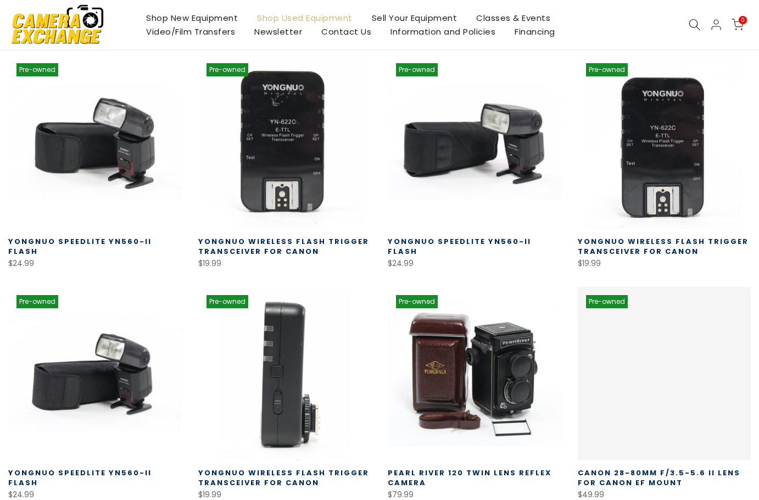
scroll to position [193, 0]
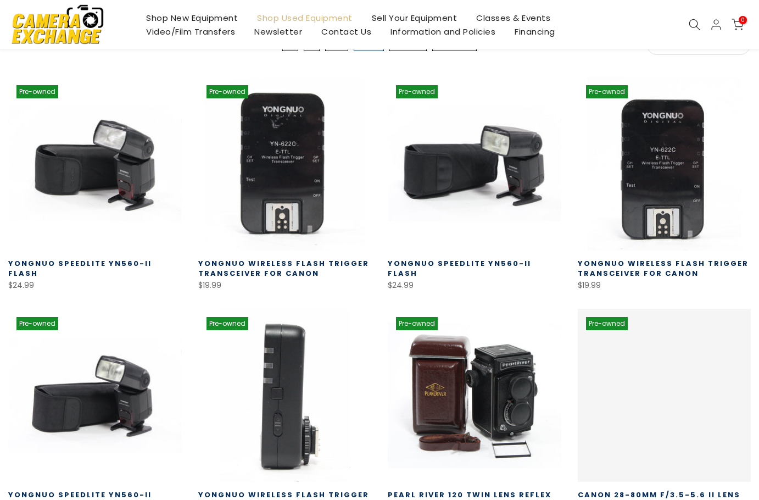
click at [294, 338] on link at bounding box center [285, 396] width 174 height 174
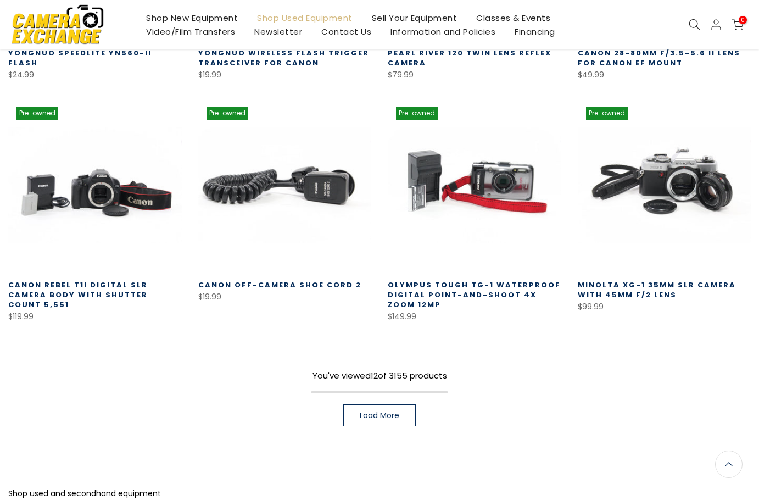
scroll to position [633, 0]
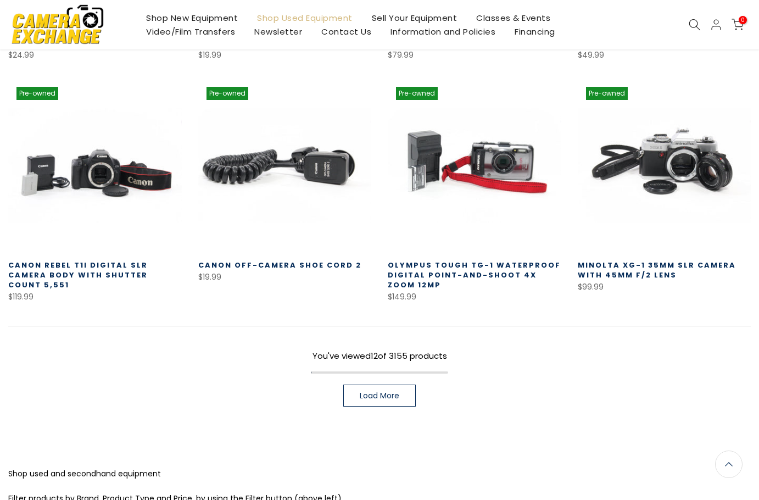
click at [375, 396] on span "Load More" at bounding box center [380, 396] width 40 height 8
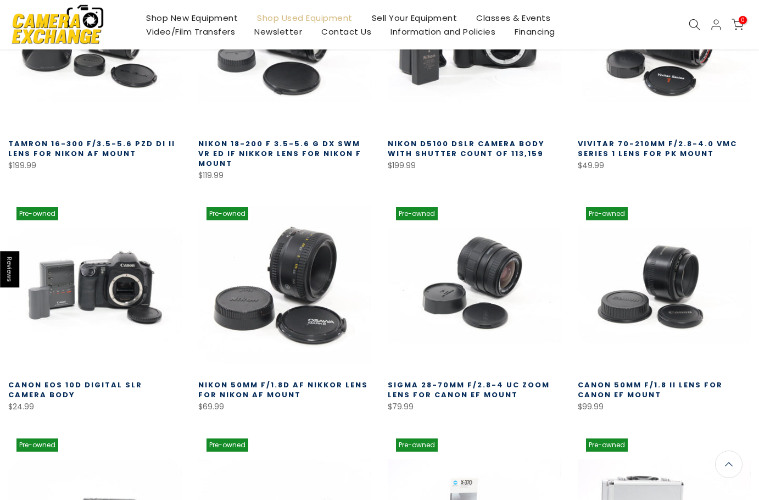
scroll to position [963, 0]
